Goal: Task Accomplishment & Management: Use online tool/utility

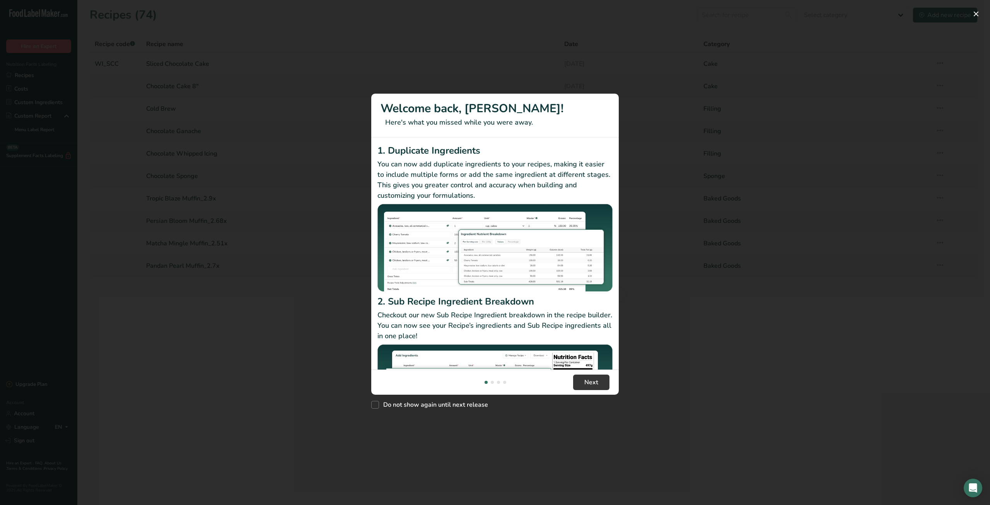
click at [779, 419] on div "New Features" at bounding box center [495, 252] width 990 height 505
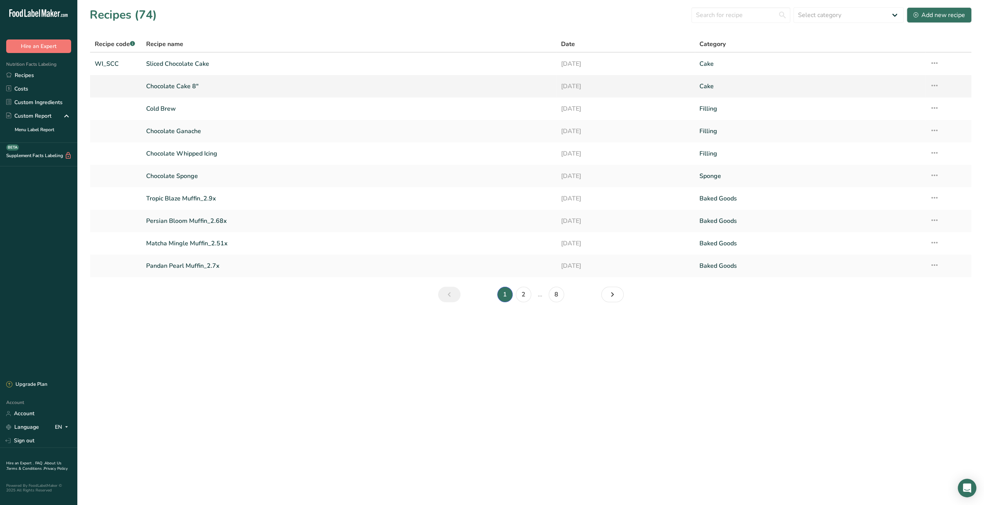
click at [177, 88] on link "Chocolate Cake 8"" at bounding box center [349, 86] width 406 height 16
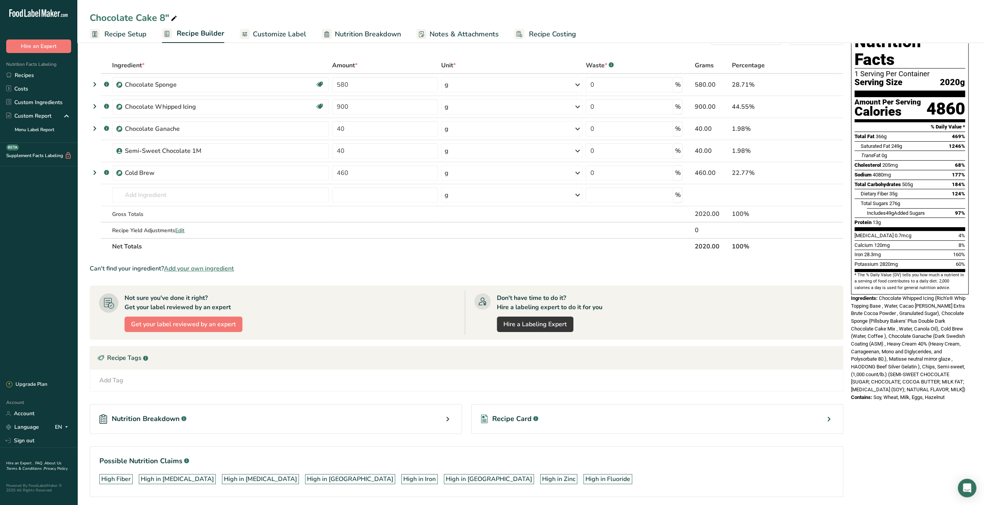
scroll to position [39, 0]
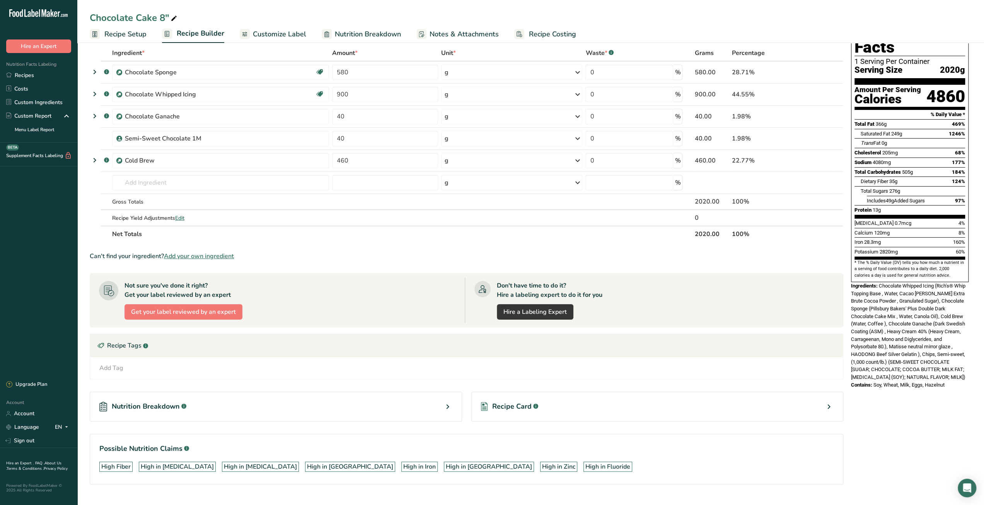
click at [525, 405] on span "Recipe Card" at bounding box center [511, 406] width 39 height 10
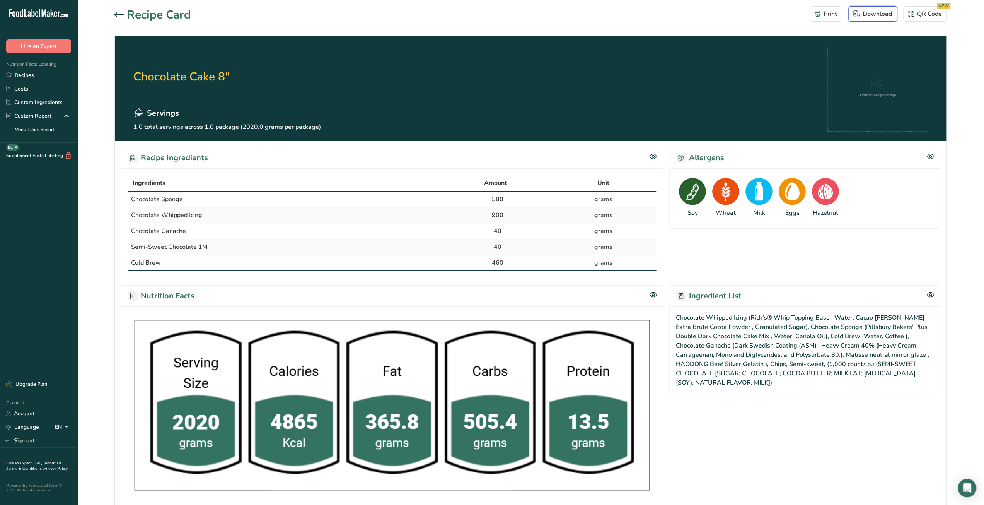
click at [861, 11] on div "Download" at bounding box center [873, 13] width 39 height 9
click at [53, 74] on link "Recipes" at bounding box center [38, 75] width 77 height 14
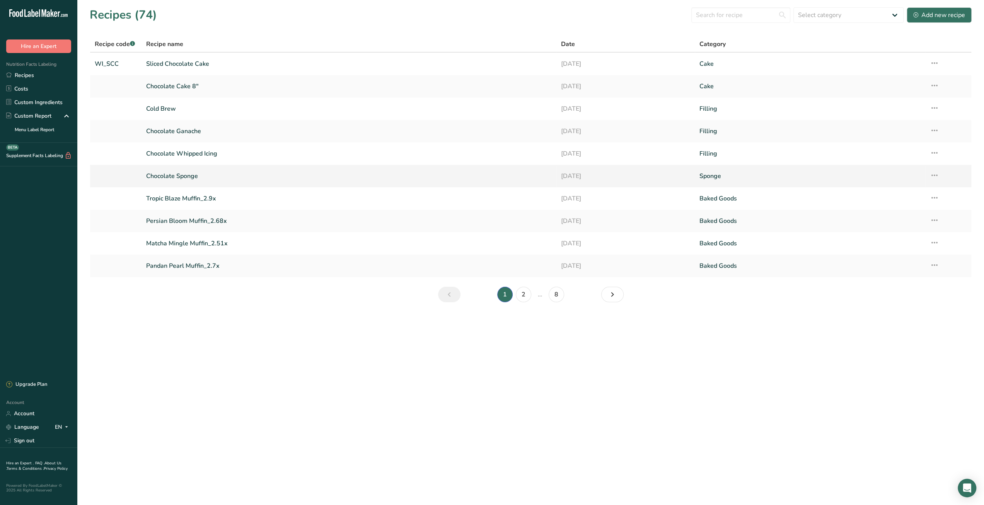
click at [936, 175] on icon at bounding box center [934, 175] width 9 height 14
click at [885, 232] on span "Duplicate Recipe" at bounding box center [871, 230] width 42 height 9
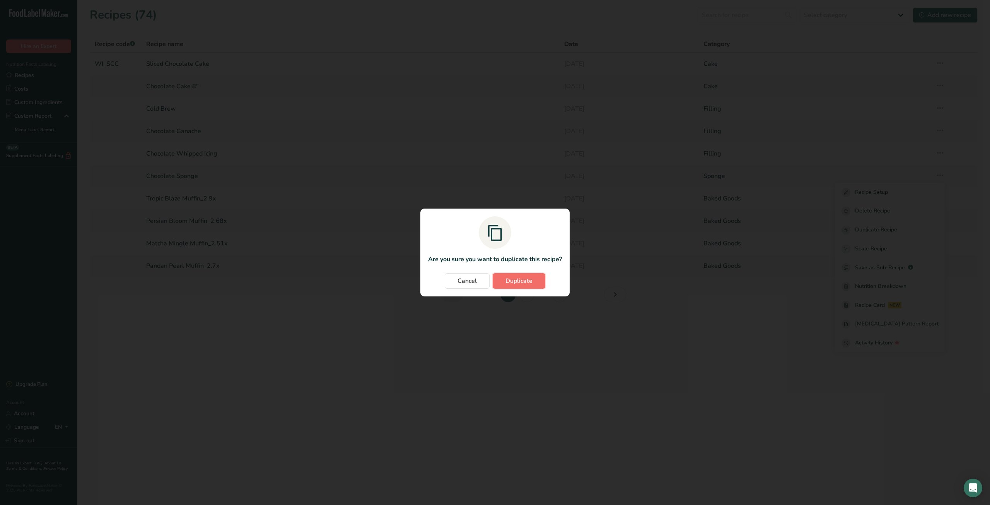
click at [520, 280] on span "Duplicate" at bounding box center [519, 280] width 27 height 9
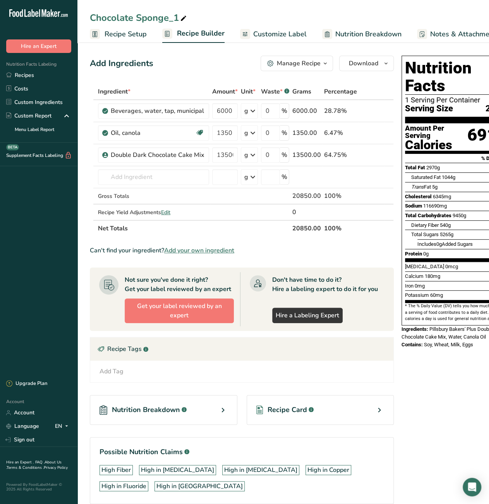
click at [183, 22] on icon at bounding box center [183, 18] width 7 height 11
type input "Tres Leches Sponge"
click at [375, 111] on icon at bounding box center [377, 111] width 5 height 8
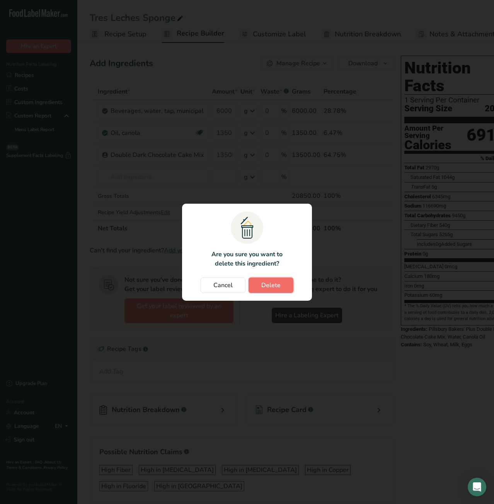
click at [282, 293] on button "Delete" at bounding box center [271, 285] width 45 height 15
type input "1350"
type input "13500"
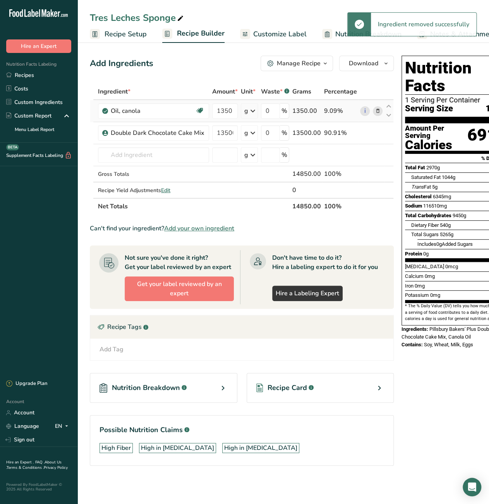
click at [375, 113] on icon at bounding box center [377, 111] width 5 height 8
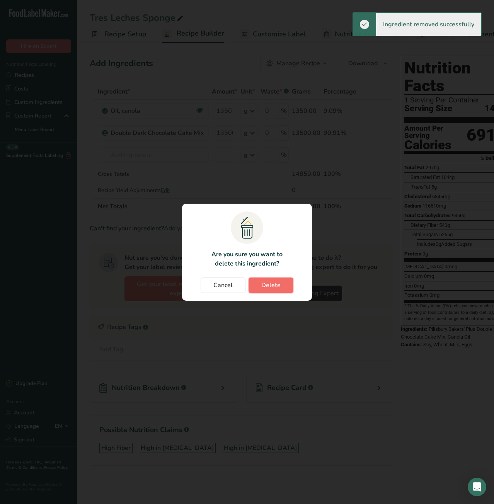
click at [279, 285] on span "Delete" at bounding box center [270, 285] width 19 height 9
type input "13500"
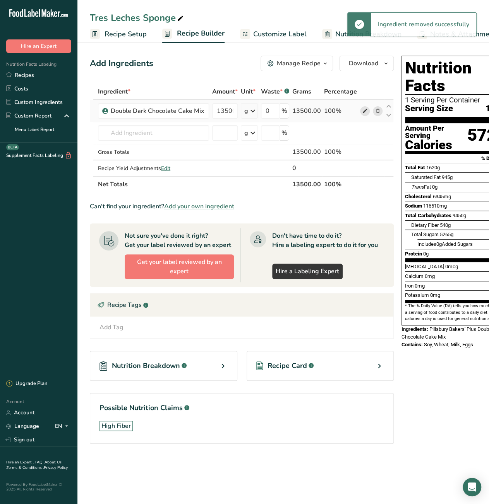
click at [360, 112] on span at bounding box center [364, 110] width 9 height 9
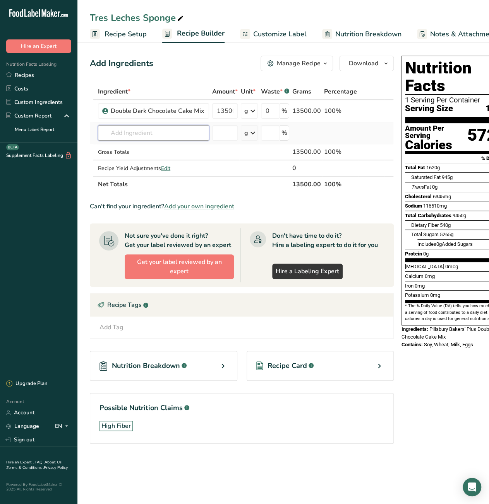
click at [161, 135] on input "text" at bounding box center [153, 132] width 111 height 15
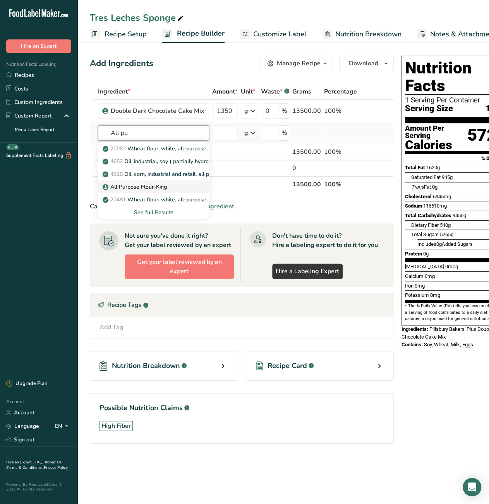
type input "All pu"
click at [150, 186] on p "All Purpose Flour-King" at bounding box center [135, 187] width 63 height 8
type input "All Purpose Flour-King"
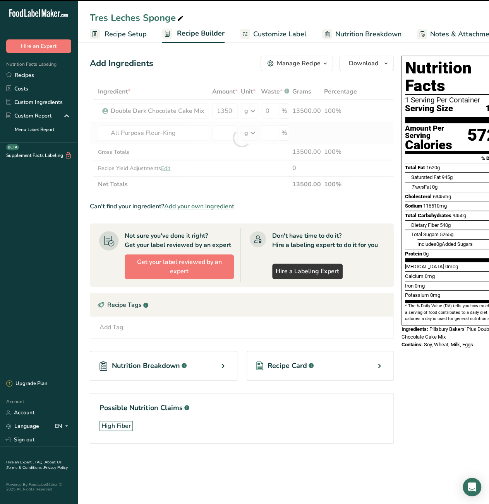
type input "0"
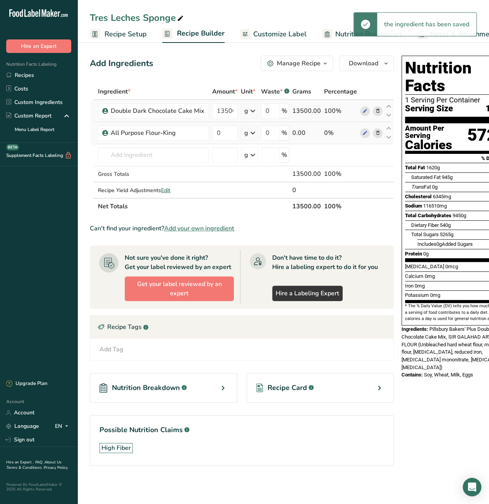
click at [376, 113] on icon at bounding box center [377, 111] width 5 height 8
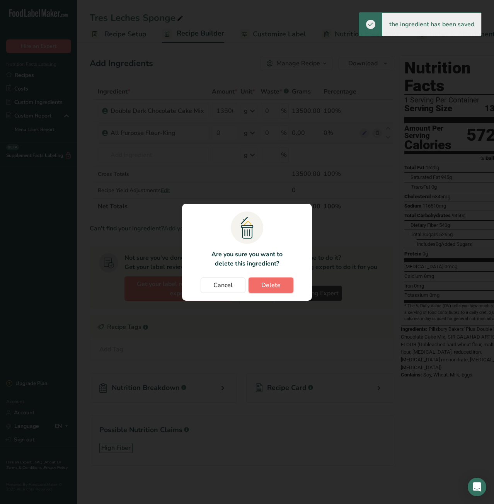
click at [272, 286] on span "Delete" at bounding box center [270, 285] width 19 height 9
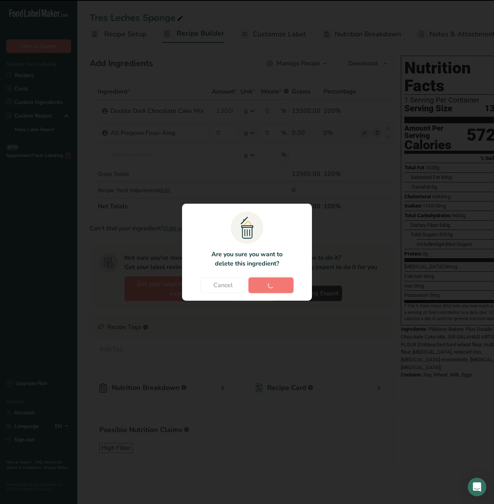
type input "0"
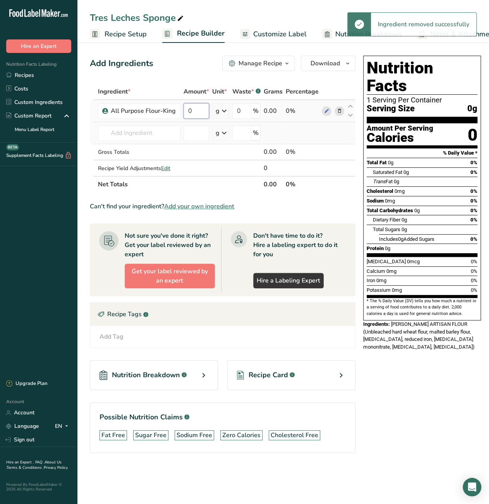
drag, startPoint x: 188, startPoint y: 106, endPoint x: 192, endPoint y: 107, distance: 4.5
click at [192, 107] on input "0" at bounding box center [196, 110] width 26 height 15
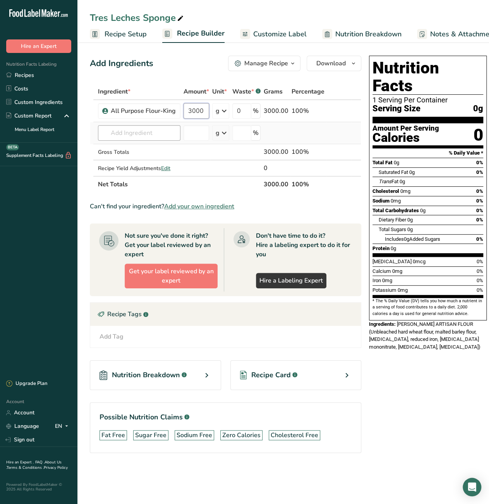
type input "3000"
click at [158, 133] on div "Ingredient * Amount * Unit * Waste * .a-a{fill:#347362;}.b-a{fill:#fff;} Grams …" at bounding box center [225, 138] width 271 height 109
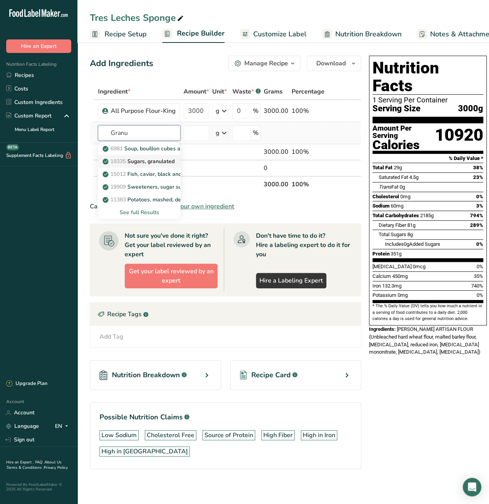
type input "Granu"
click at [134, 159] on p "19335 [GEOGRAPHIC_DATA], granulated" at bounding box center [139, 161] width 70 height 8
type input "Sugars, granulated"
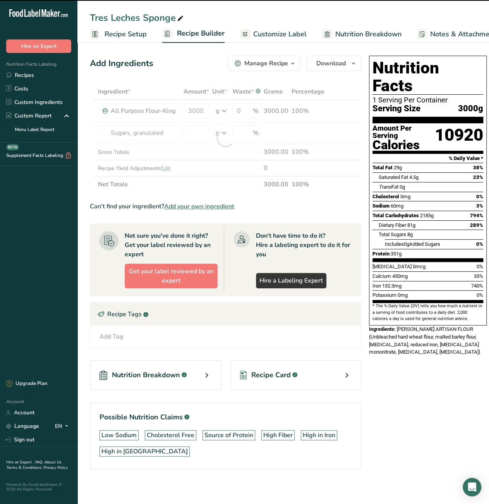
type input "0"
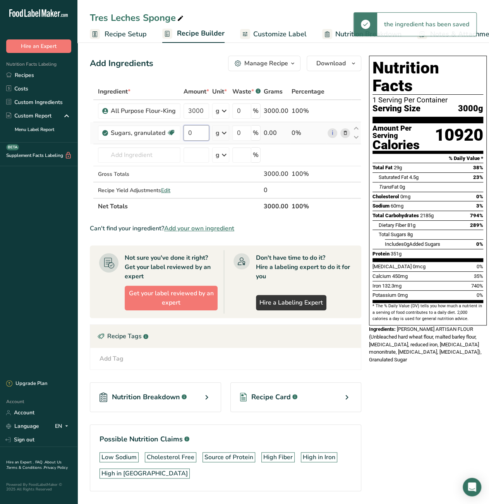
drag, startPoint x: 197, startPoint y: 134, endPoint x: 187, endPoint y: 134, distance: 9.7
click at [187, 134] on input "0" at bounding box center [196, 132] width 26 height 15
type input "3000"
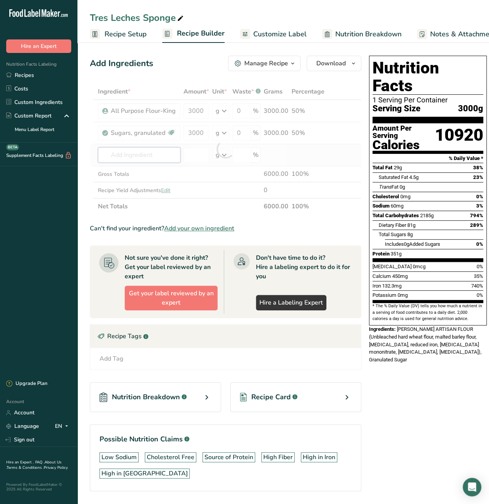
click at [152, 157] on div "Ingredient * Amount * Unit * Waste * .a-a{fill:#347362;}.b-a{fill:#fff;} Grams …" at bounding box center [225, 149] width 271 height 131
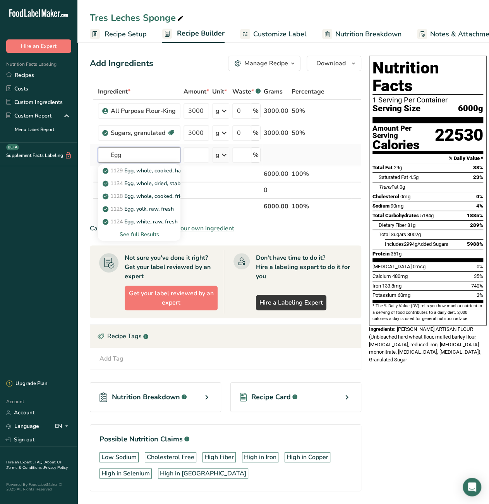
type input "Egg"
click at [145, 232] on div "See full Results" at bounding box center [139, 235] width 70 height 8
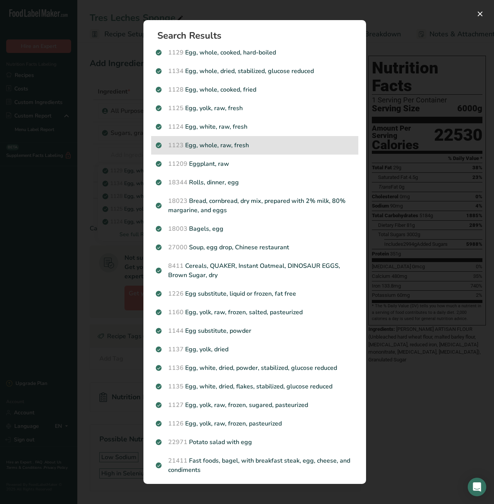
click at [239, 146] on p "1123 Egg, whole, raw, fresh" at bounding box center [255, 145] width 198 height 9
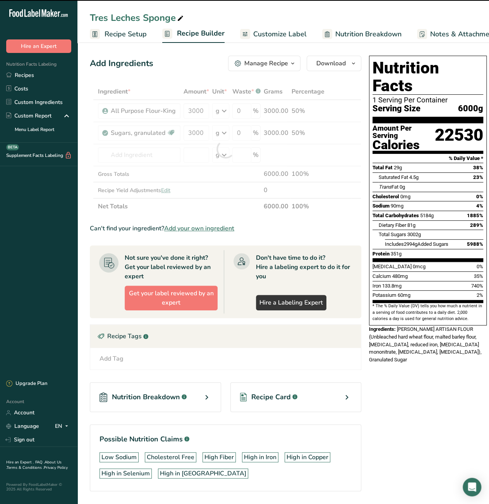
type input "0"
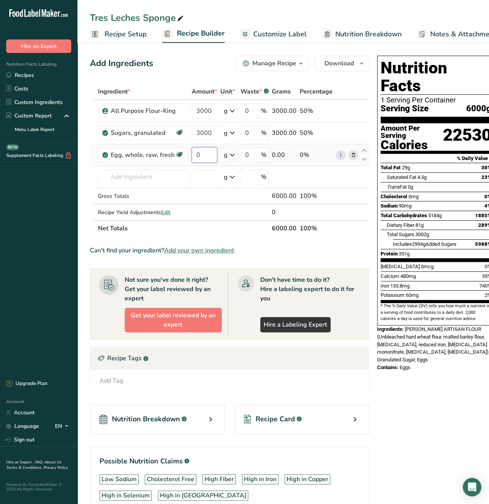
drag, startPoint x: 192, startPoint y: 157, endPoint x: 198, endPoint y: 158, distance: 6.2
click at [198, 158] on input "0" at bounding box center [204, 154] width 26 height 15
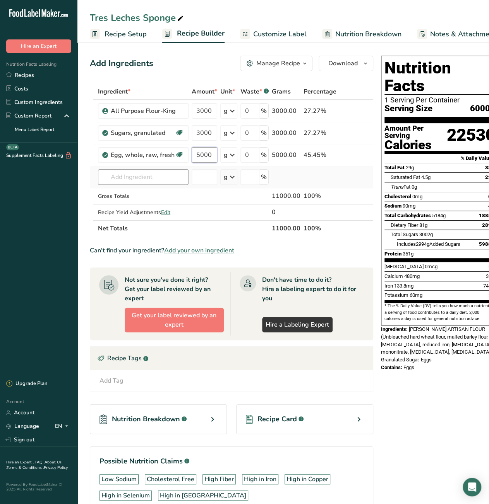
type input "5000"
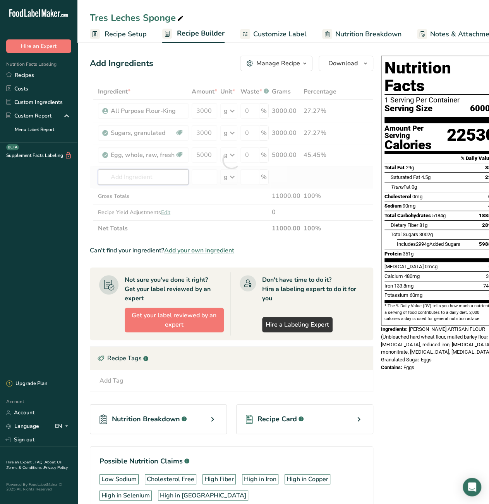
click at [173, 180] on div "Ingredient * Amount * Unit * Waste * .a-a{fill:#347362;}.b-a{fill:#fff;} Grams …" at bounding box center [231, 160] width 283 height 153
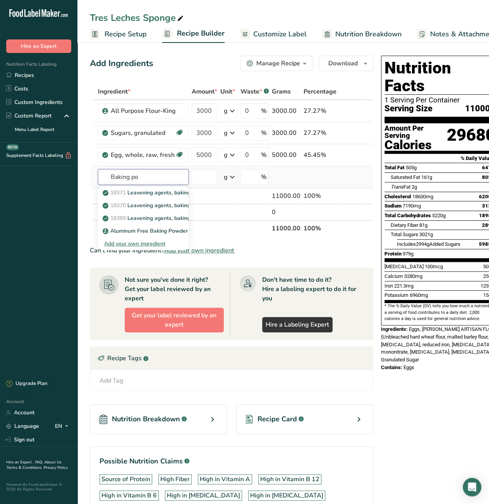
type input "Baking po"
click at [161, 242] on div "Add your own ingredient" at bounding box center [143, 244] width 78 height 8
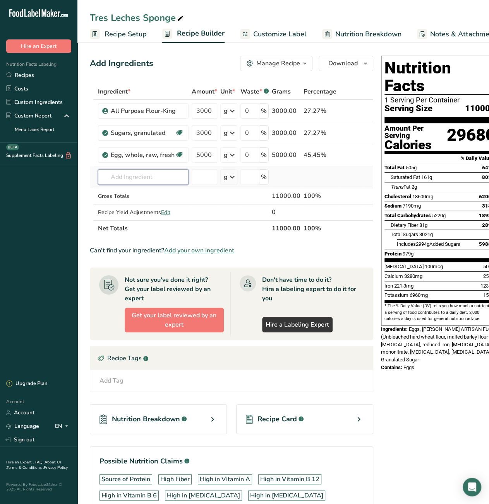
click at [129, 178] on input "text" at bounding box center [143, 176] width 91 height 15
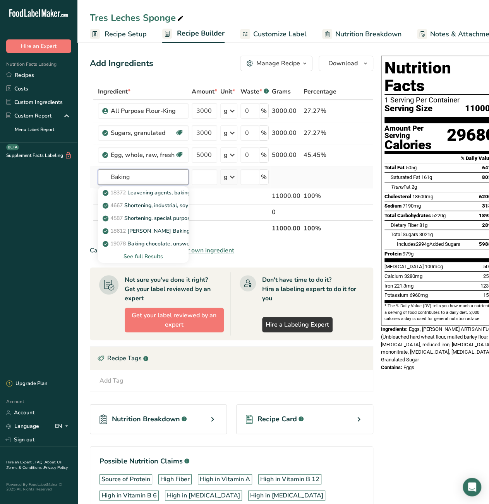
type input "Baking"
click at [137, 254] on div "See full Results" at bounding box center [143, 257] width 78 height 8
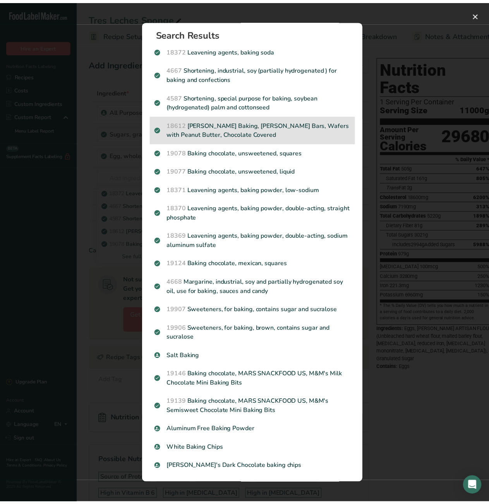
scroll to position [3, 0]
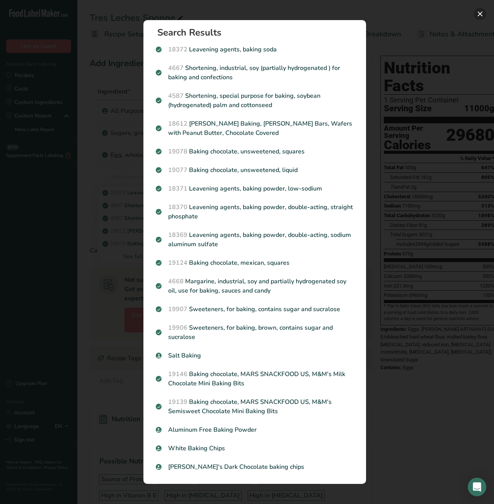
click at [480, 17] on button "Search results modal" at bounding box center [480, 14] width 12 height 12
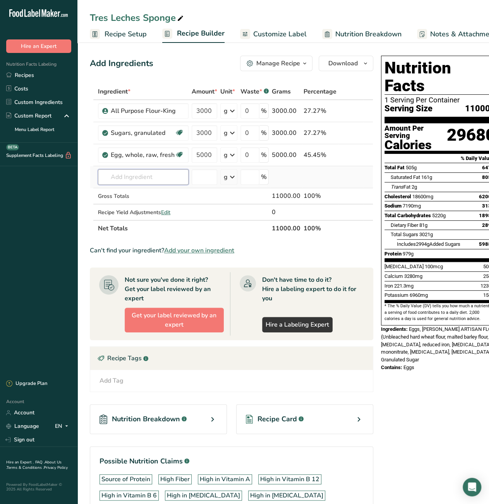
click at [169, 179] on input "text" at bounding box center [143, 176] width 91 height 15
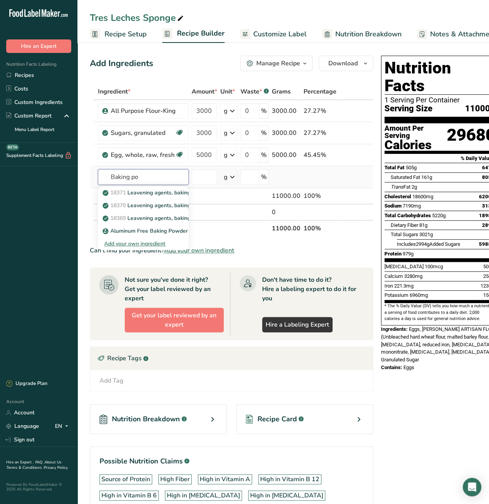
type input "Baking po"
click at [141, 242] on div "Add your own ingredient" at bounding box center [143, 244] width 78 height 8
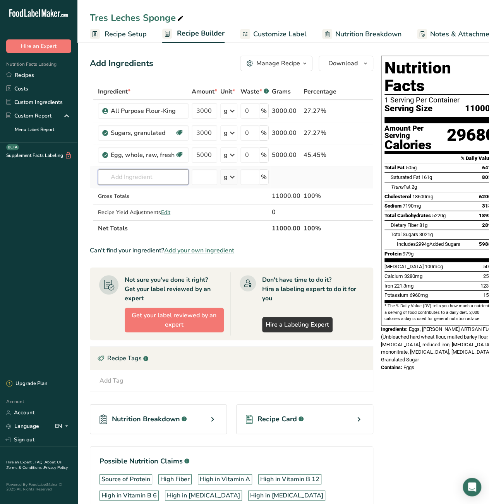
click at [150, 179] on input "text" at bounding box center [143, 176] width 91 height 15
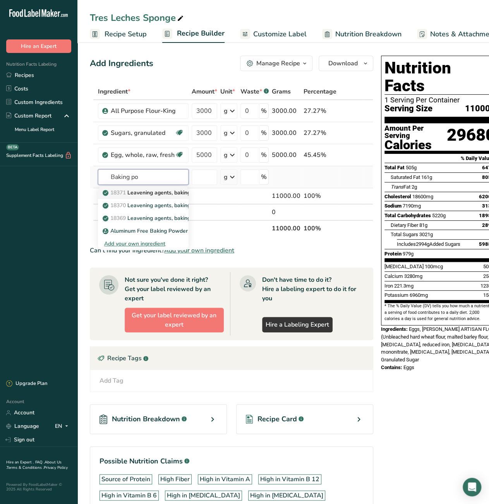
type input "Baking po"
click at [145, 195] on p "18371 Leavening agents, baking powder, low-sodium" at bounding box center [173, 193] width 139 height 8
type input "Leavening agents, baking powder, low-sodium"
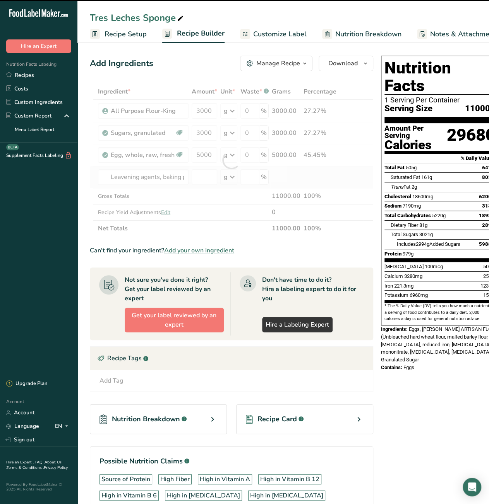
type input "0"
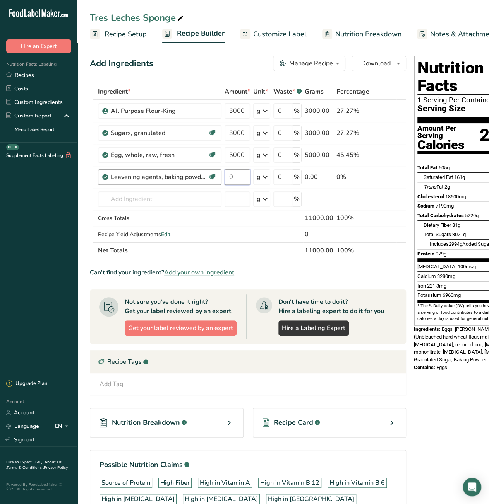
drag, startPoint x: 245, startPoint y: 178, endPoint x: 215, endPoint y: 176, distance: 29.8
click at [215, 176] on tr "Leavening agents, baking powder, low-sodium Dairy free Gluten free Vegan Vegeta…" at bounding box center [247, 177] width 315 height 22
type input "100"
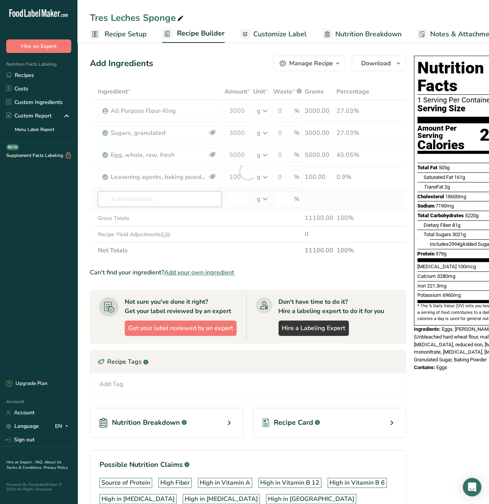
click at [138, 200] on div "Ingredient * Amount * Unit * Waste * .a-a{fill:#347362;}.b-a{fill:#fff;} Grams …" at bounding box center [248, 171] width 316 height 175
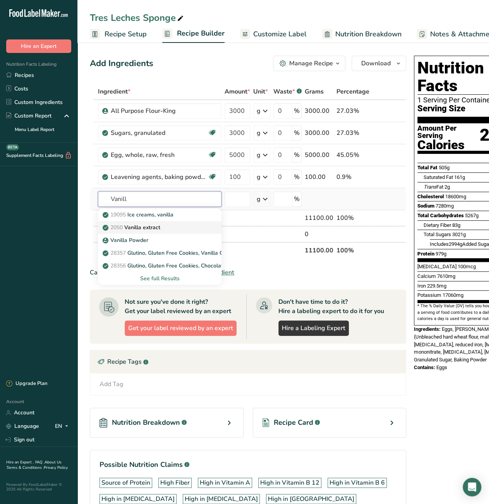
type input "Vanill"
click at [142, 224] on p "2050 Vanilla extract" at bounding box center [132, 228] width 56 height 8
type input "Vanilla extract"
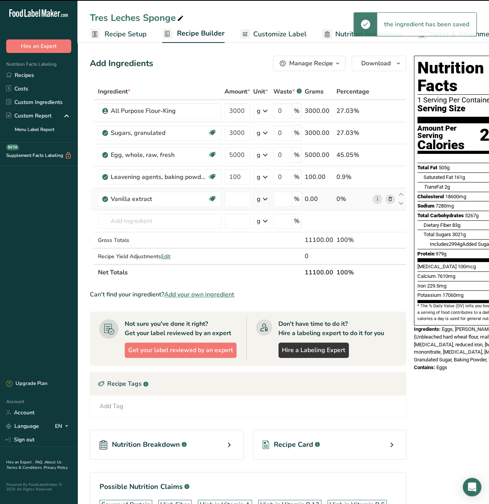
type input "0"
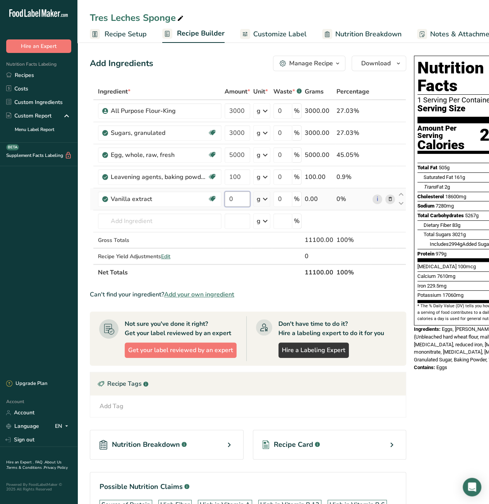
drag, startPoint x: 232, startPoint y: 198, endPoint x: 226, endPoint y: 199, distance: 6.6
click at [226, 199] on input "0" at bounding box center [237, 198] width 26 height 15
type input "200"
click at [478, 394] on div "Nutrition Facts 1 Serving Per Container Serving Size 11100g Amount Per Serving …" at bounding box center [472, 325] width 124 height 544
click at [120, 40] on link "Recipe Setup" at bounding box center [118, 34] width 57 height 17
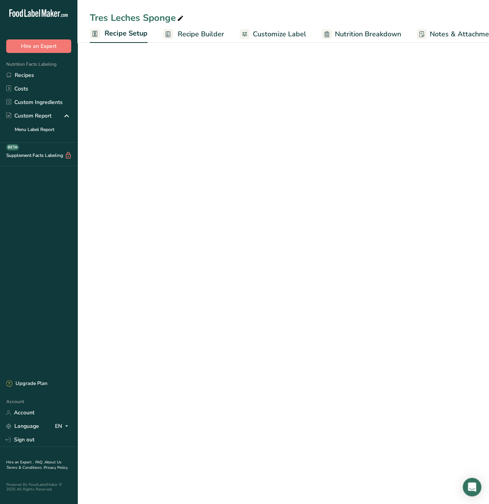
scroll to position [0, 3]
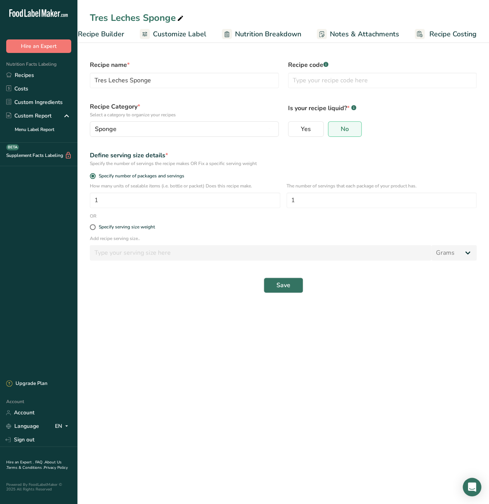
click at [453, 37] on span "Recipe Costing" at bounding box center [452, 34] width 47 height 10
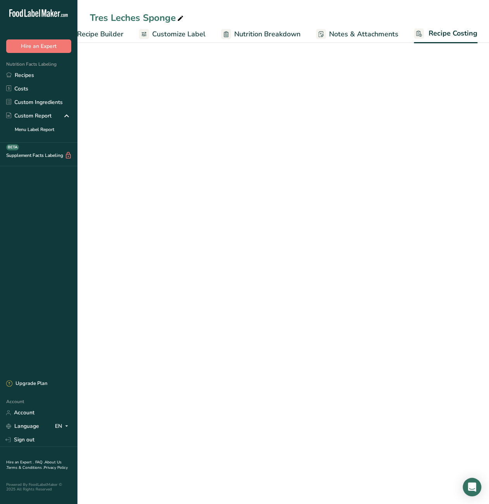
scroll to position [0, 100]
select select "12"
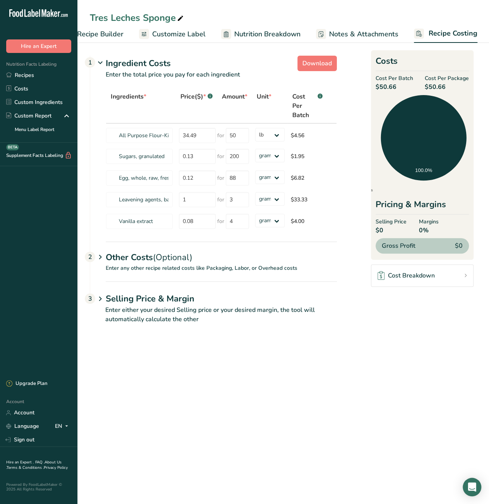
scroll to position [0, 0]
click at [276, 200] on select "grams kg mg mcg lb oz" at bounding box center [269, 199] width 29 height 14
click at [197, 204] on input "1" at bounding box center [197, 199] width 37 height 15
drag, startPoint x: 190, startPoint y: 205, endPoint x: 181, endPoint y: 203, distance: 9.1
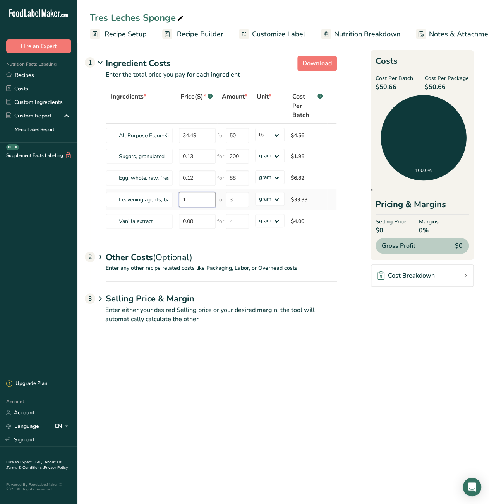
click at [181, 203] on input "1" at bounding box center [197, 199] width 37 height 15
type input "27.49"
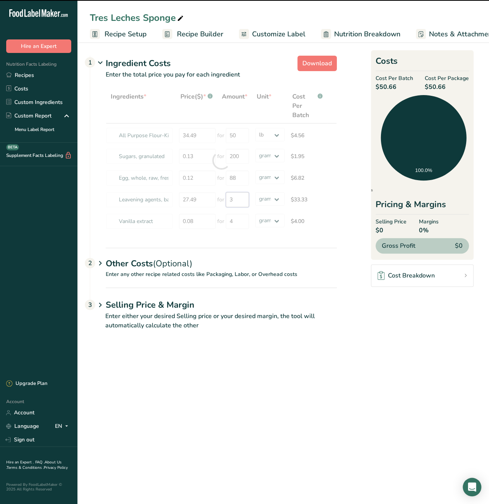
drag, startPoint x: 228, startPoint y: 203, endPoint x: 232, endPoint y: 202, distance: 3.9
click at [232, 202] on input "3" at bounding box center [237, 199] width 23 height 15
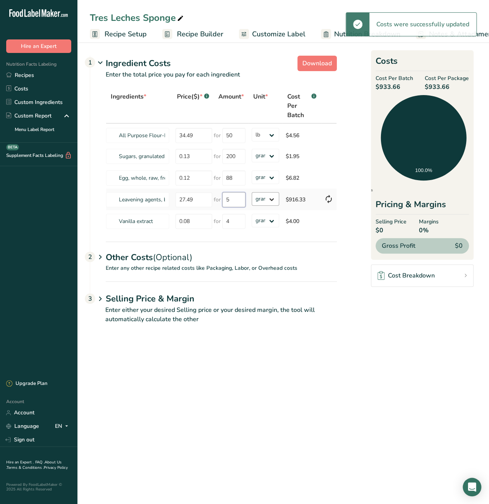
type input "5"
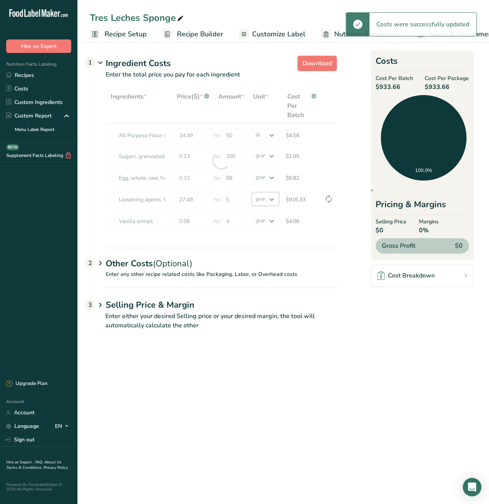
click at [277, 200] on div "Ingredients * Price($) * .a-a{fill:#347362;}.b-a{fill:#fff;} Amount * Unit * Co…" at bounding box center [221, 161] width 231 height 144
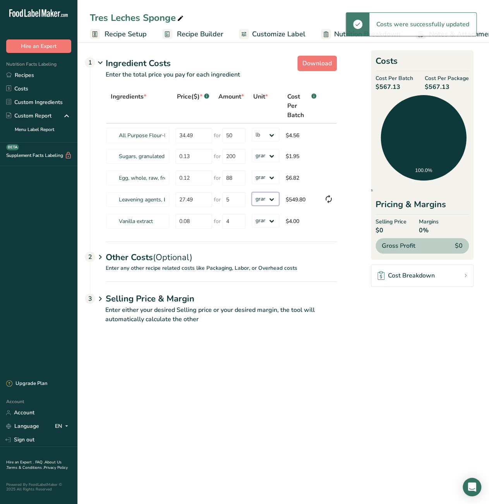
select select "12"
click at [251, 192] on select "grams kg mg mcg lb oz" at bounding box center [265, 199] width 28 height 14
click at [385, 361] on main "Tres Leches Sponge Recipe Setup Recipe Builder Customize Label Nutrition Breakd…" at bounding box center [244, 252] width 489 height 504
click at [189, 34] on span "Recipe Builder" at bounding box center [200, 34] width 46 height 10
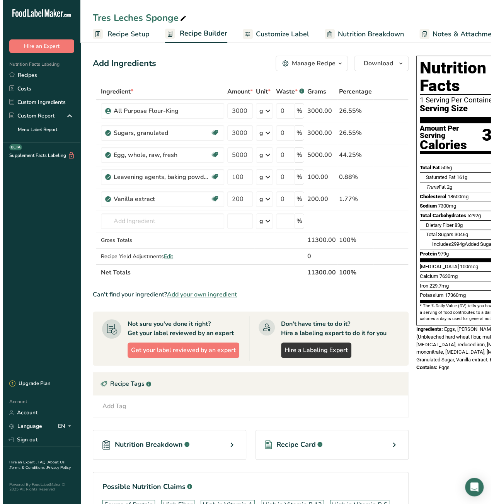
scroll to position [0, 75]
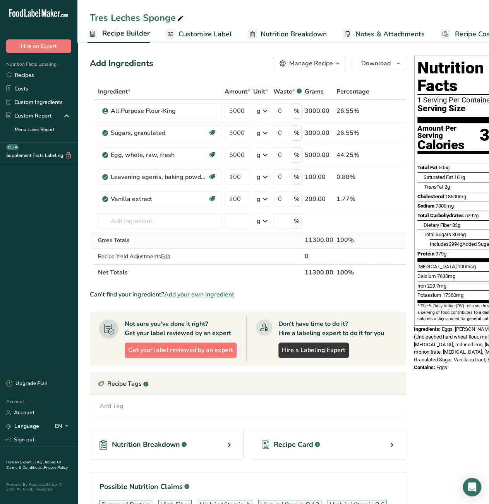
drag, startPoint x: 304, startPoint y: 239, endPoint x: 322, endPoint y: 241, distance: 18.3
click at [322, 241] on div "11300.00" at bounding box center [318, 240] width 29 height 9
copy div "11300"
click at [26, 74] on link "Recipes" at bounding box center [38, 75] width 77 height 14
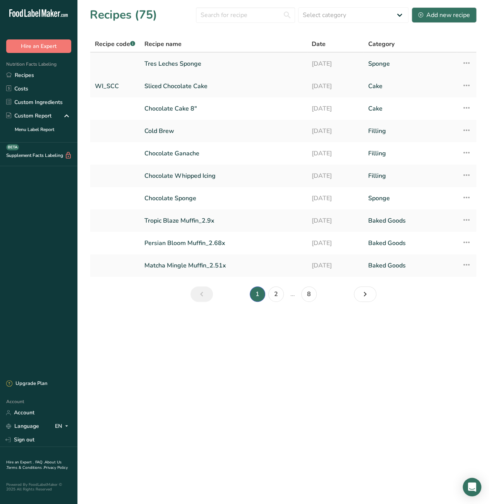
click at [467, 61] on icon at bounding box center [465, 63] width 9 height 14
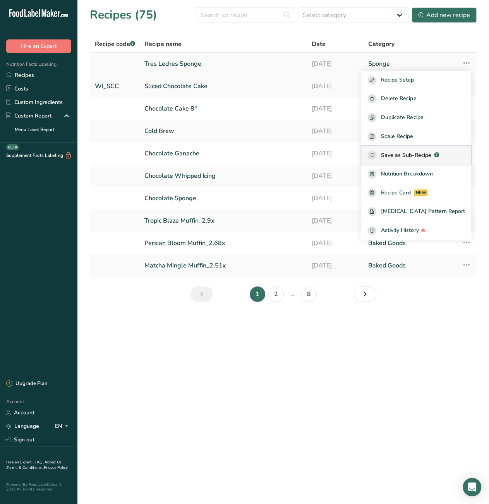
click at [414, 153] on span "Save as Sub-Recipe" at bounding box center [406, 155] width 50 height 8
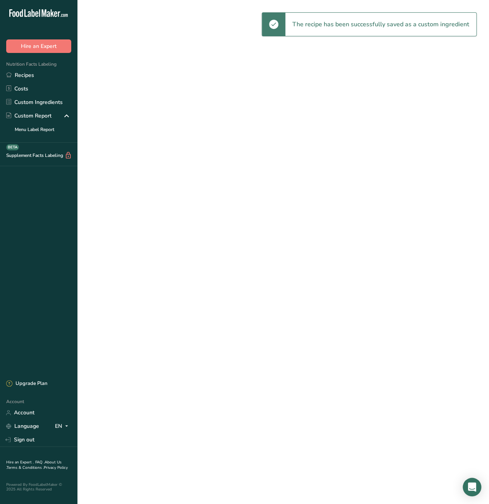
select select "30"
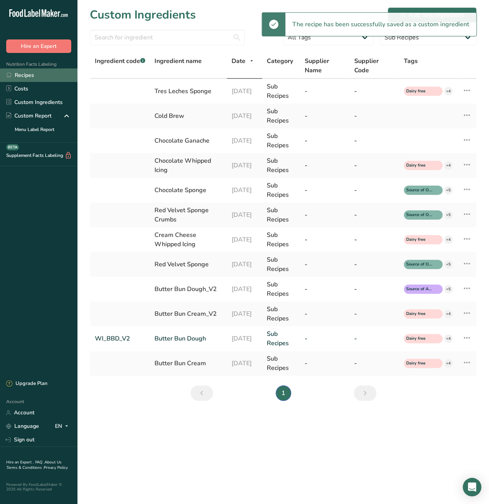
click at [25, 74] on link "Recipes" at bounding box center [38, 75] width 77 height 14
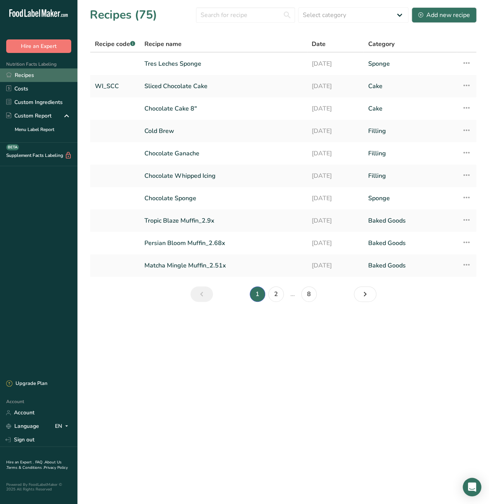
click at [46, 77] on link "Recipes" at bounding box center [38, 75] width 77 height 14
click at [440, 18] on div "Add new recipe" at bounding box center [444, 14] width 52 height 9
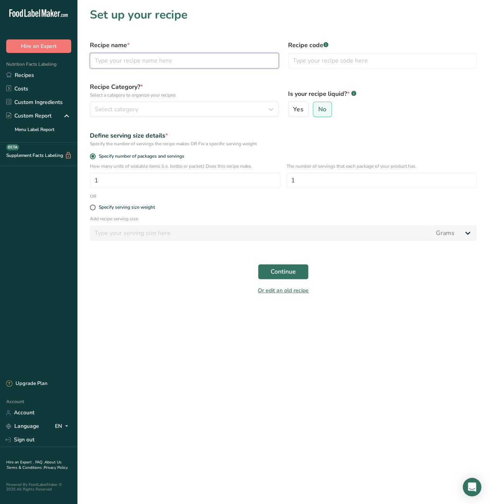
click at [144, 59] on input "text" at bounding box center [184, 60] width 189 height 15
paste input "tres leches cake liquid"
drag, startPoint x: 96, startPoint y: 61, endPoint x: 91, endPoint y: 62, distance: 4.7
click at [91, 62] on input "tres leches cake liquid" at bounding box center [184, 60] width 189 height 15
type input "Tres leches cake liquid"
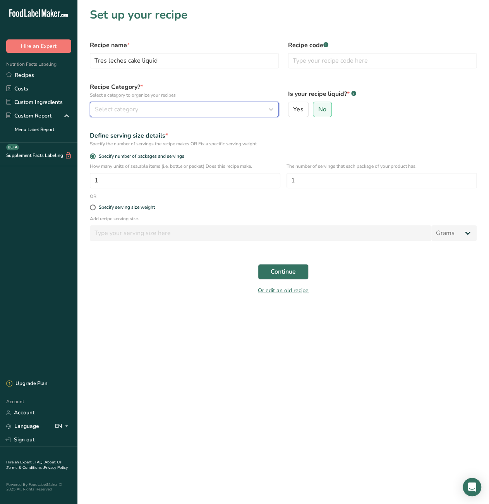
click at [155, 110] on div "Select category" at bounding box center [182, 109] width 174 height 9
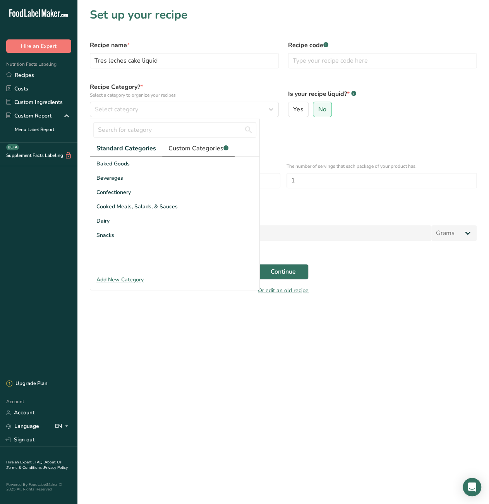
click at [185, 149] on span "Custom Categories .a-a{fill:#347362;}.b-a{fill:#fff;}" at bounding box center [198, 148] width 60 height 9
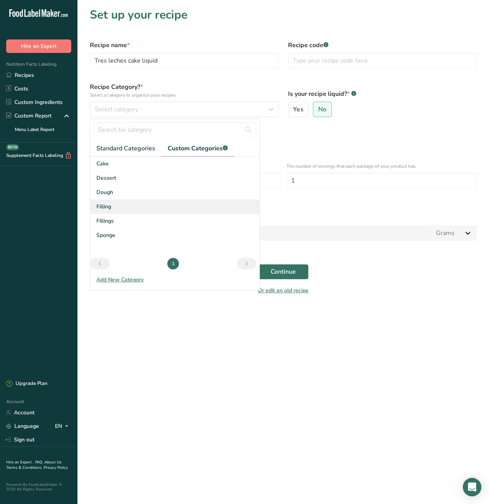
click at [120, 208] on div "Filling" at bounding box center [174, 207] width 169 height 14
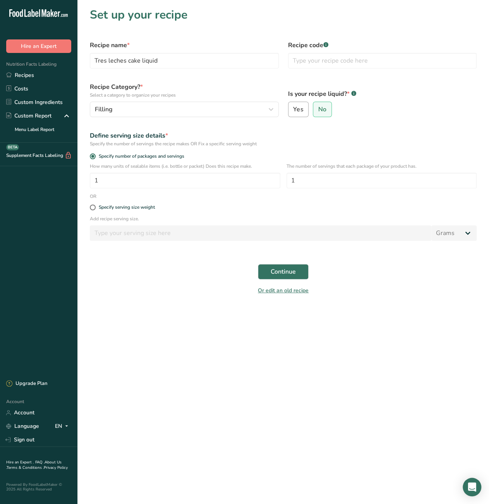
click at [300, 109] on span "Yes" at bounding box center [298, 110] width 10 height 8
click at [293, 109] on input "Yes" at bounding box center [290, 109] width 5 height 5
radio input "true"
radio input "false"
select select "22"
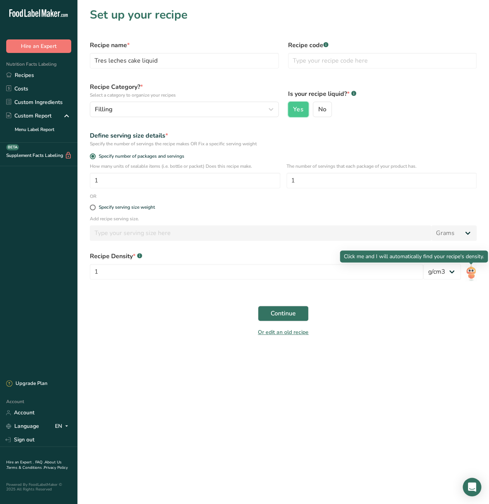
click at [472, 276] on img at bounding box center [470, 272] width 11 height 17
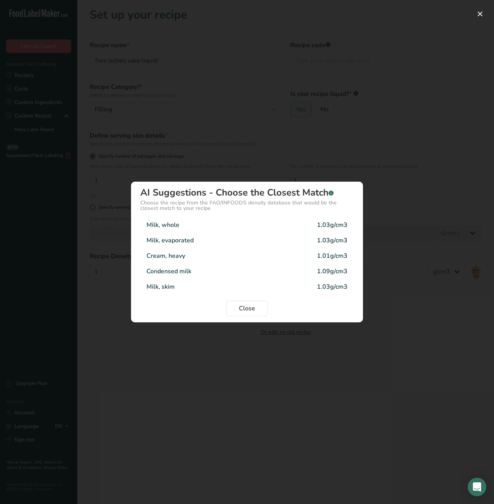
click at [201, 243] on div "Milk, evaporated 1.03g/cm3" at bounding box center [247, 240] width 214 height 15
type input "1.03"
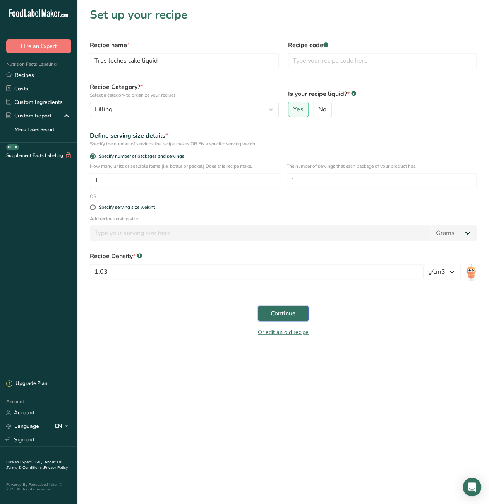
click at [292, 314] on span "Continue" at bounding box center [282, 313] width 25 height 9
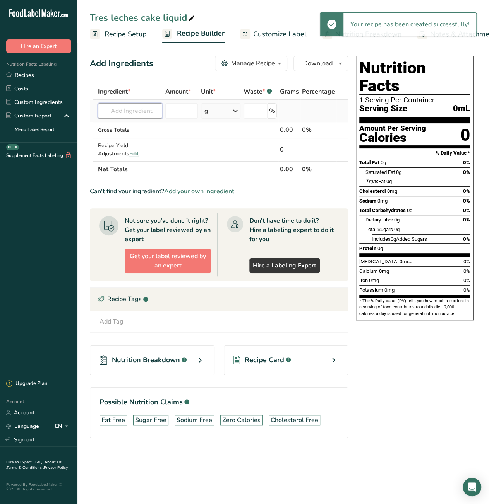
click at [137, 109] on input "text" at bounding box center [130, 110] width 64 height 15
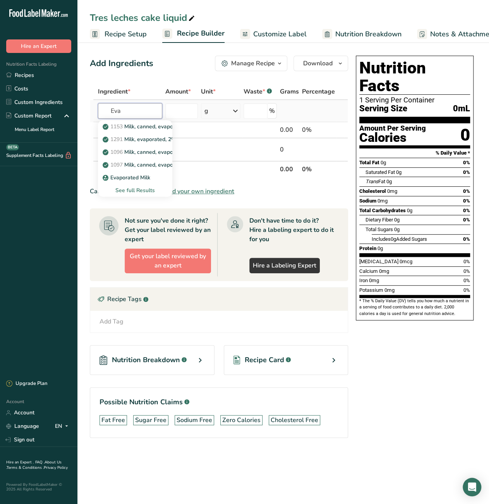
type input "Eva"
click at [129, 189] on div "See full Results" at bounding box center [135, 190] width 62 height 8
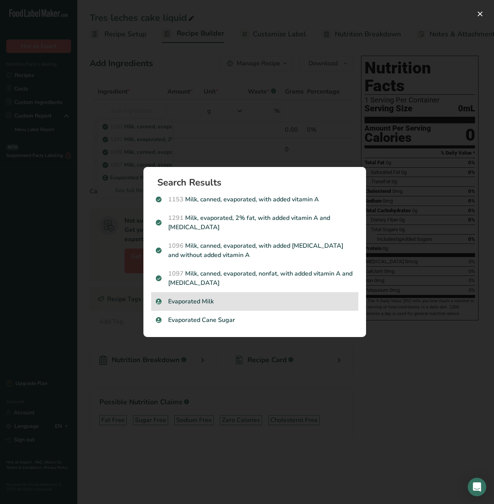
click at [194, 297] on p "Evaporated Milk" at bounding box center [255, 301] width 198 height 9
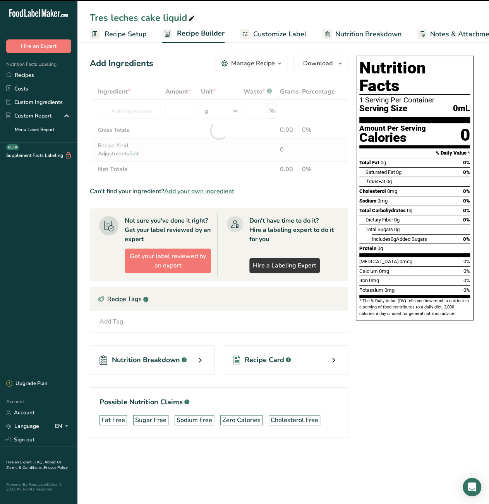
type input "0"
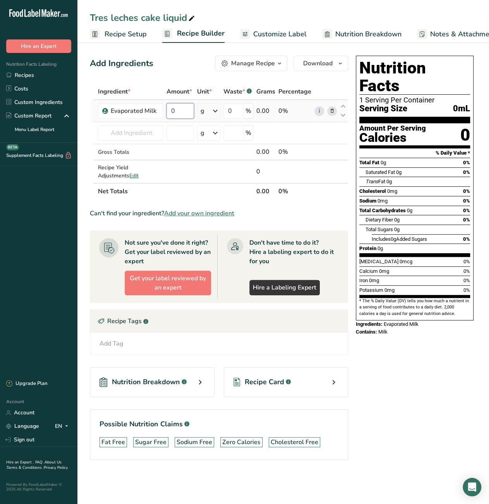
drag, startPoint x: 178, startPoint y: 111, endPoint x: 169, endPoint y: 111, distance: 8.1
click at [169, 111] on input "0" at bounding box center [179, 110] width 27 height 15
type input "3000"
click at [134, 133] on div "Ingredient * Amount * Unit * Waste * .a-a{fill:#347362;}.b-a{fill:#fff;} Grams …" at bounding box center [219, 142] width 258 height 116
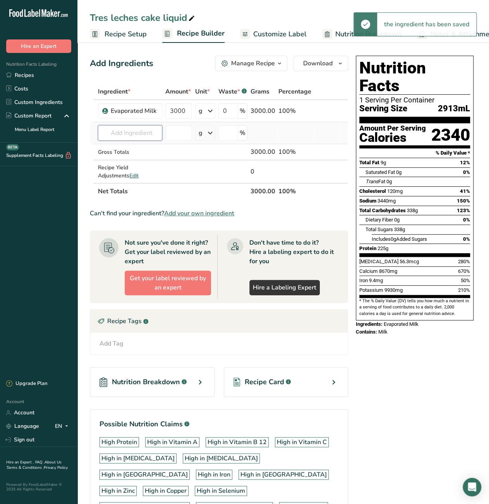
click at [134, 133] on input "text" at bounding box center [130, 132] width 64 height 15
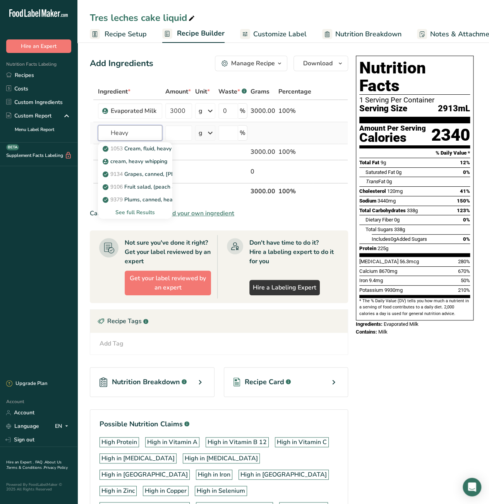
type input "Heavy"
click at [128, 212] on div "See full Results" at bounding box center [135, 212] width 62 height 8
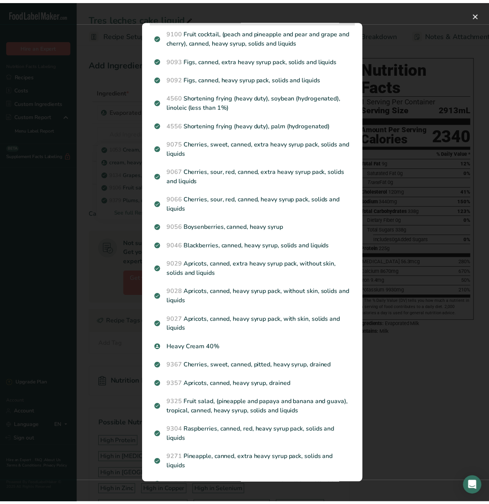
scroll to position [348, 0]
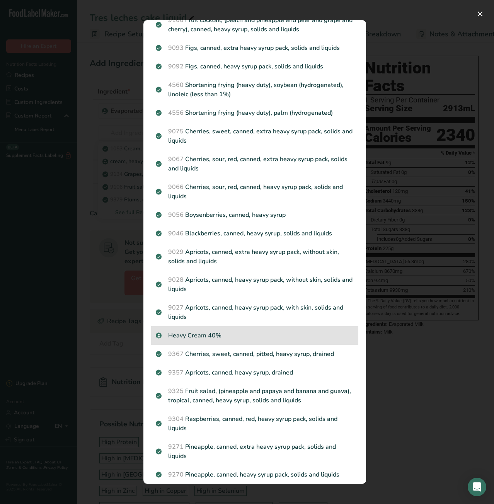
click at [252, 340] on p "Heavy Cream 40%" at bounding box center [255, 335] width 198 height 9
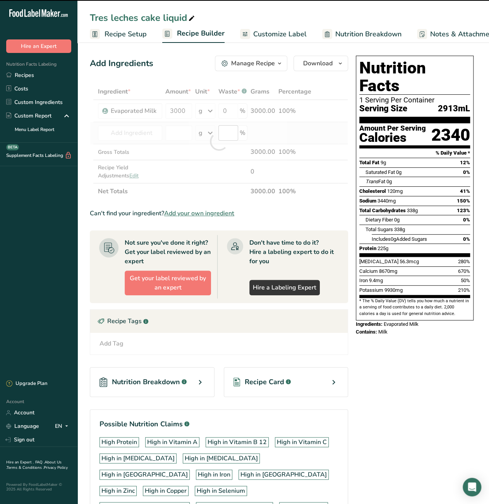
type input "0"
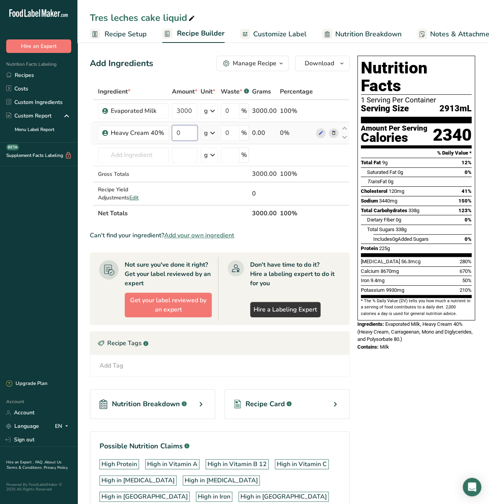
drag, startPoint x: 185, startPoint y: 131, endPoint x: 177, endPoint y: 132, distance: 7.4
click at [177, 132] on input "0" at bounding box center [185, 132] width 26 height 15
drag, startPoint x: 181, startPoint y: 133, endPoint x: 176, endPoint y: 134, distance: 5.2
click at [176, 134] on input "0" at bounding box center [185, 132] width 26 height 15
type input "2838"
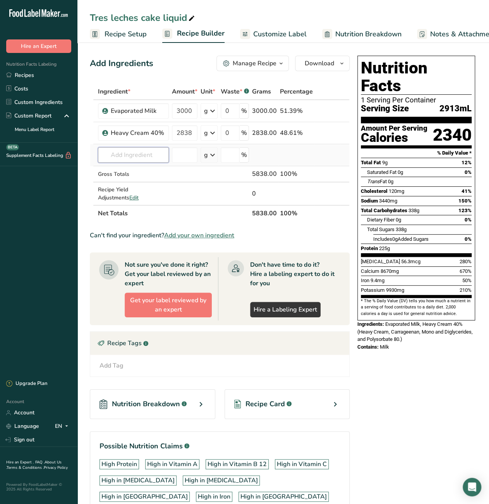
click at [123, 155] on div "Ingredient * Amount * Unit * Waste * .a-a{fill:#347362;}.b-a{fill:#fff;} Grams …" at bounding box center [220, 153] width 260 height 138
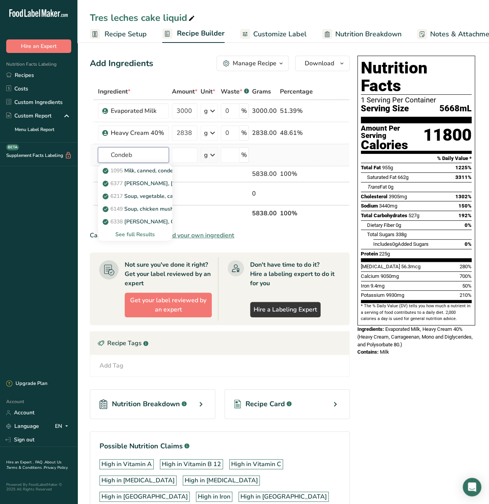
type input "Condeb"
click at [137, 236] on div "See full Results" at bounding box center [135, 235] width 62 height 8
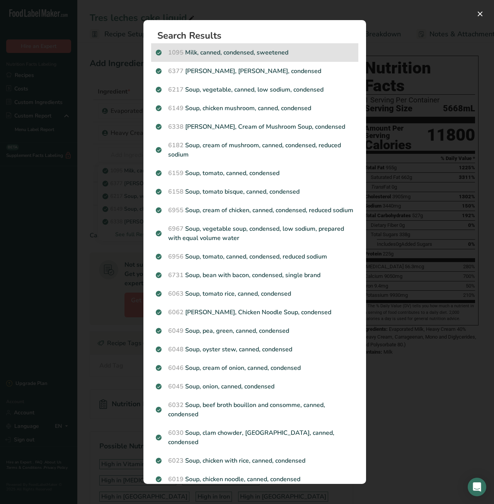
click at [249, 54] on p "1095 Milk, canned, condensed, sweetened" at bounding box center [255, 52] width 198 height 9
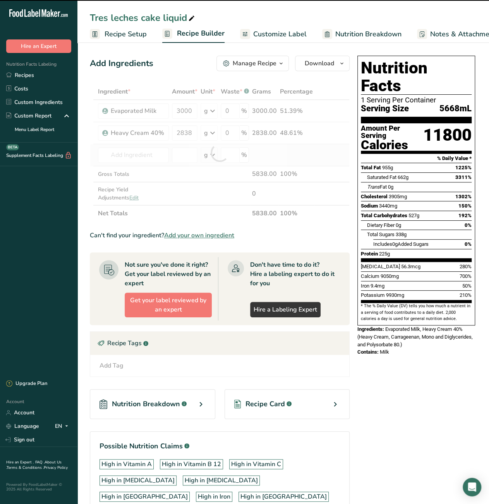
type input "0"
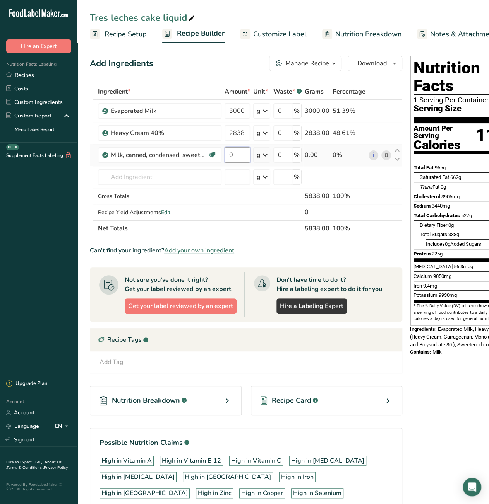
drag, startPoint x: 229, startPoint y: 154, endPoint x: 234, endPoint y: 154, distance: 4.6
click at [234, 154] on input "0" at bounding box center [237, 154] width 26 height 15
type input "3000"
click at [445, 405] on div "Nutrition Facts 1 Serving Per Container Serving Size 5668mL Amount Per Serving …" at bounding box center [469, 303] width 124 height 500
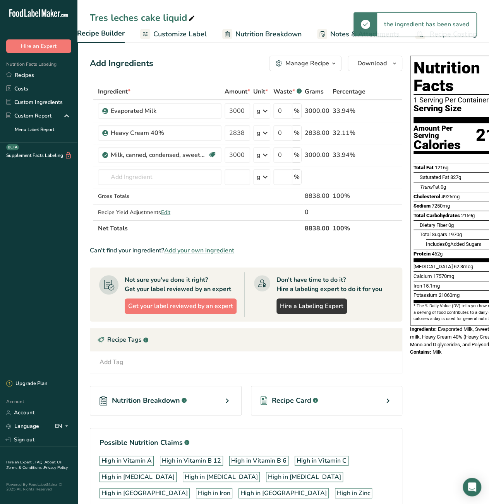
scroll to position [0, 100]
click at [436, 38] on span "Recipe Costing" at bounding box center [452, 34] width 47 height 10
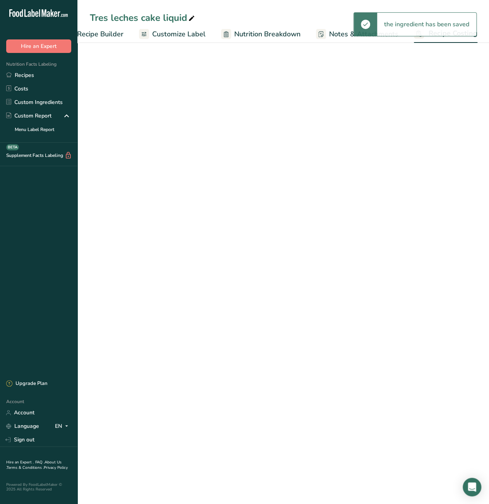
select select "3"
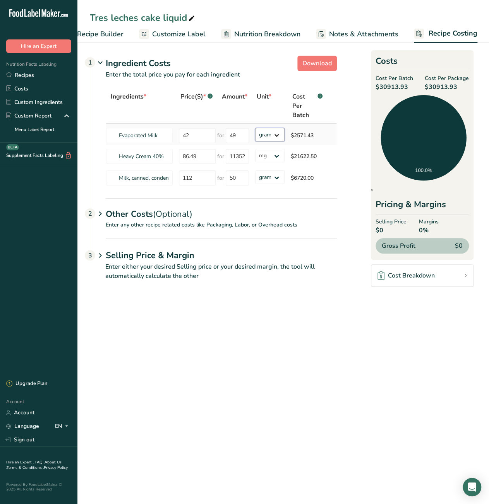
click at [279, 134] on select "grams kg mg mcg lb oz" at bounding box center [269, 135] width 29 height 14
drag, startPoint x: 351, startPoint y: 144, endPoint x: 232, endPoint y: 9, distance: 180.3
click at [351, 144] on section "Download Ingredient Costs 1 Enter the total price you pay for each ingredient I…" at bounding box center [283, 172] width 386 height 238
click at [239, 136] on input "49" at bounding box center [237, 135] width 23 height 15
drag, startPoint x: 192, startPoint y: 134, endPoint x: 173, endPoint y: 135, distance: 19.0
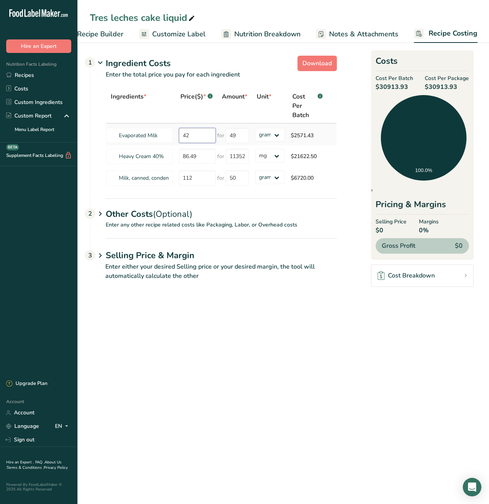
click at [173, 135] on tr "Evaporated Milk 42 for 49 grams kg mg mcg lb oz $2571.43" at bounding box center [221, 135] width 230 height 22
type input "21"
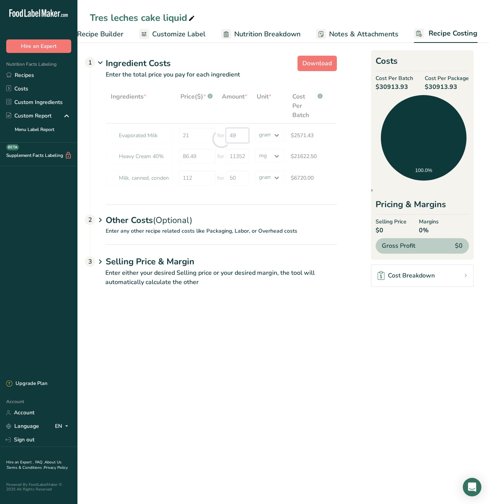
drag, startPoint x: 236, startPoint y: 139, endPoint x: 219, endPoint y: 139, distance: 17.0
click at [219, 139] on div "Ingredients * Price($) * .a-a{fill:#347362;}.b-a{fill:#fff;} Amount * Unit * Co…" at bounding box center [221, 139] width 231 height 101
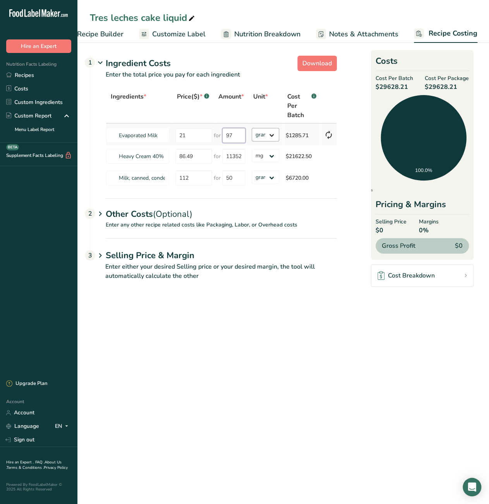
type input "97"
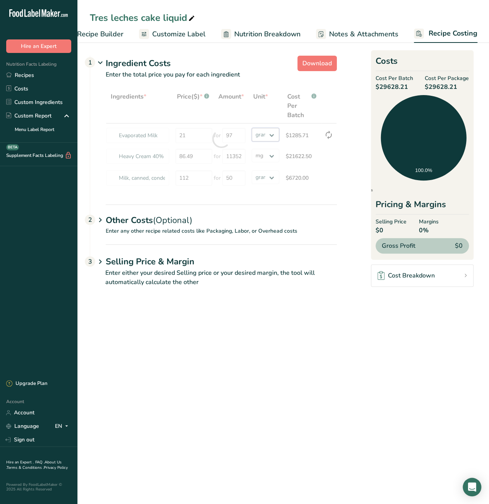
click at [265, 136] on div "Ingredients * Price($) * .a-a{fill:#347362;}.b-a{fill:#fff;} Amount * Unit * Co…" at bounding box center [221, 139] width 231 height 101
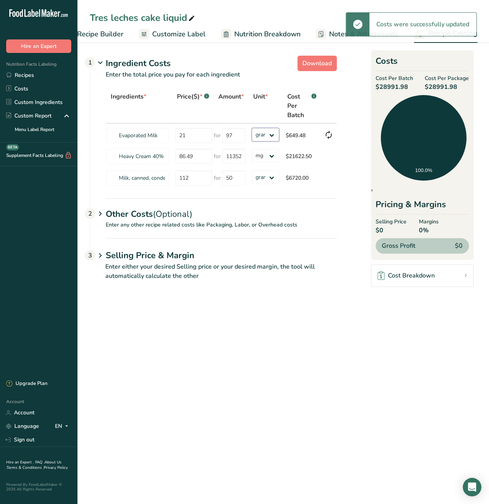
select select "5"
click at [251, 128] on select "grams kg mg mcg lb oz" at bounding box center [265, 135] width 28 height 14
click at [118, 354] on main "Tres leches cake liquid Recipe Setup Recipe Builder Customize Label Nutrition B…" at bounding box center [244, 252] width 489 height 504
drag, startPoint x: 193, startPoint y: 157, endPoint x: 173, endPoint y: 160, distance: 20.2
click at [173, 160] on td "86.49" at bounding box center [192, 156] width 41 height 22
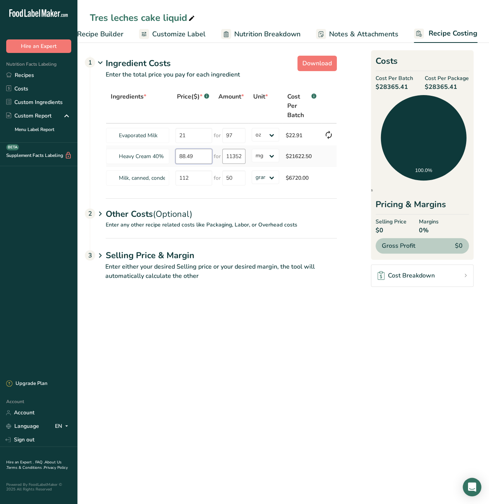
type input "88.49"
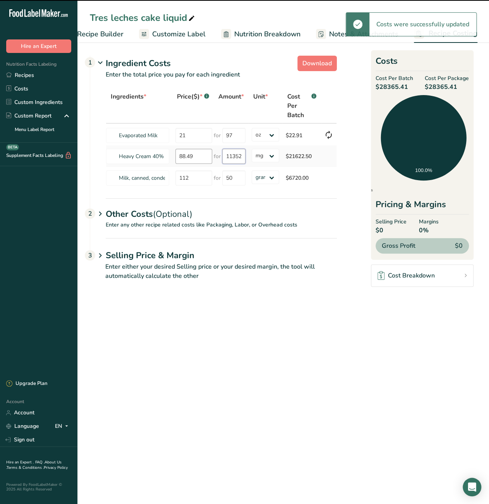
drag, startPoint x: 241, startPoint y: 156, endPoint x: 200, endPoint y: 156, distance: 41.0
click at [200, 156] on tr "Heavy Cream 40% 88.49 for 11352 grams kg mg mcg lb oz $21622.50" at bounding box center [221, 156] width 230 height 22
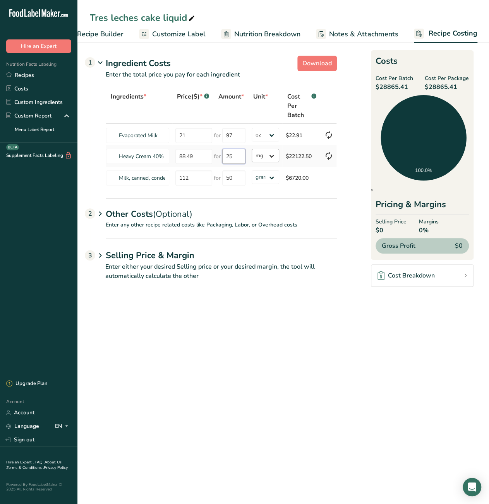
type input "25"
click at [258, 157] on div "Ingredients * Price($) * .a-a{fill:#347362;}.b-a{fill:#fff;} Amount * Unit * Co…" at bounding box center [221, 139] width 231 height 101
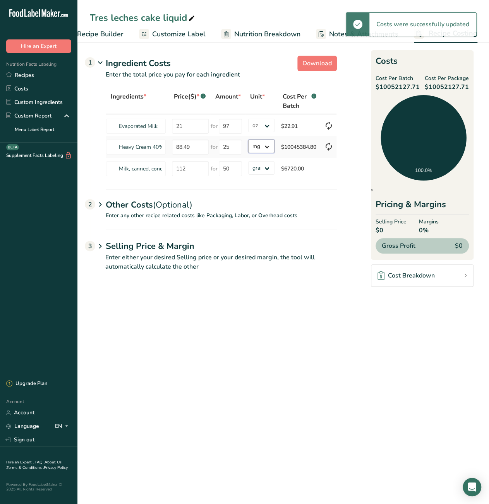
select select "12"
click at [248, 140] on select "grams kg mg mcg lb oz" at bounding box center [261, 147] width 26 height 14
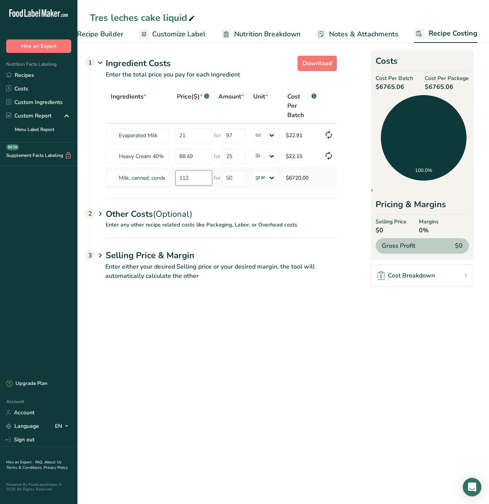
drag, startPoint x: 200, startPoint y: 177, endPoint x: 177, endPoint y: 178, distance: 22.9
click at [177, 178] on input "112" at bounding box center [193, 178] width 37 height 15
paste input "02.49"
click at [187, 181] on input "102.49" at bounding box center [193, 178] width 37 height 15
type input "106.49"
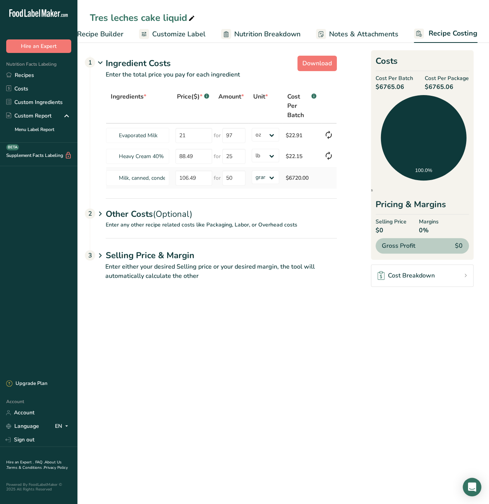
click at [246, 180] on div "Ingredients * Price($) * .a-a{fill:#347362;}.b-a{fill:#fff;} Amount * Unit * Co…" at bounding box center [221, 139] width 231 height 101
click at [258, 176] on select "grams kg mg mcg lb oz" at bounding box center [265, 178] width 28 height 14
select select "12"
click at [251, 171] on select "grams kg mg mcg lb oz" at bounding box center [265, 178] width 28 height 14
click at [132, 422] on main "Tres leches cake liquid Recipe Setup Recipe Builder Customize Label Nutrition B…" at bounding box center [244, 252] width 489 height 504
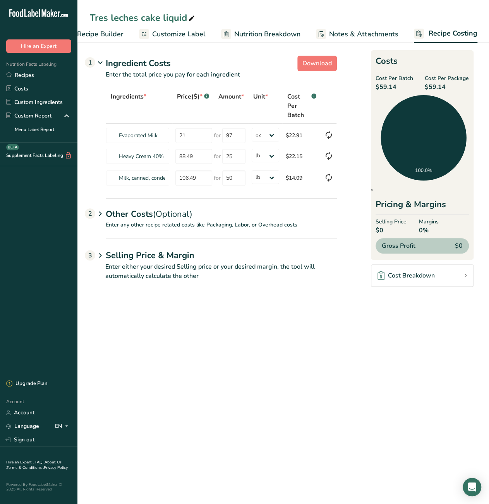
click at [94, 38] on span "Recipe Builder" at bounding box center [100, 34] width 46 height 10
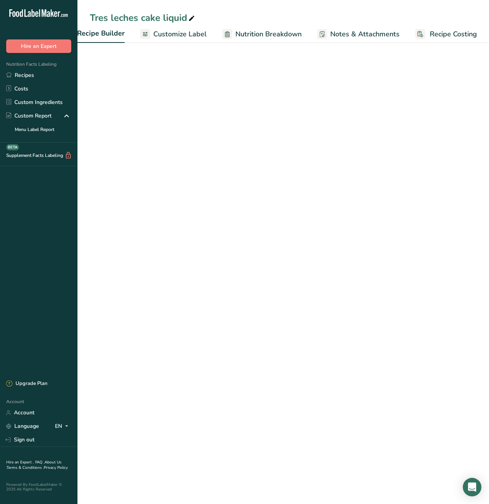
scroll to position [0, 75]
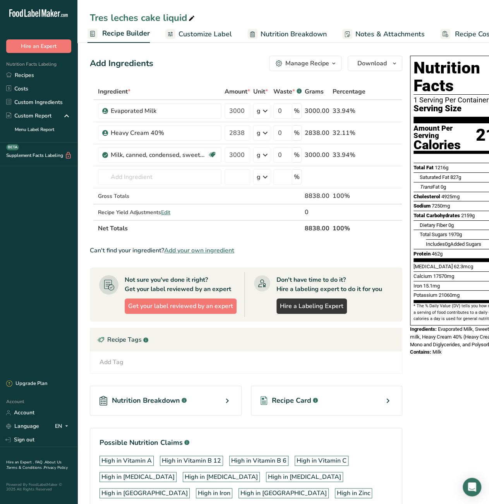
drag, startPoint x: 305, startPoint y: 227, endPoint x: 318, endPoint y: 227, distance: 13.2
click at [318, 227] on th "8838.00" at bounding box center [317, 228] width 28 height 16
copy th "8838"
click at [51, 73] on link "Recipes" at bounding box center [38, 75] width 77 height 14
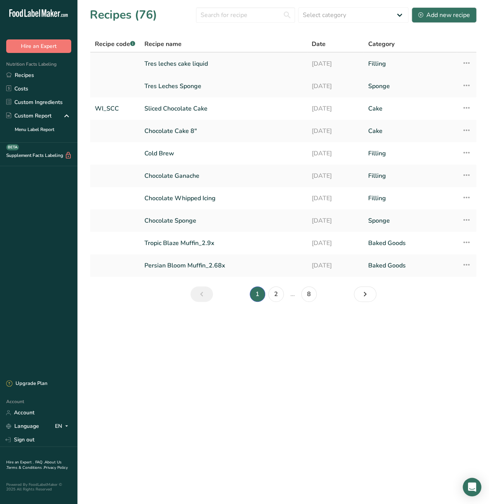
click at [182, 61] on link "Tres leches cake liquid" at bounding box center [223, 64] width 158 height 16
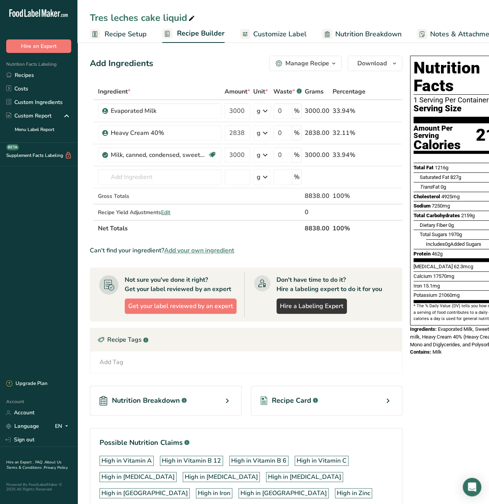
click at [111, 38] on span "Recipe Setup" at bounding box center [125, 34] width 42 height 10
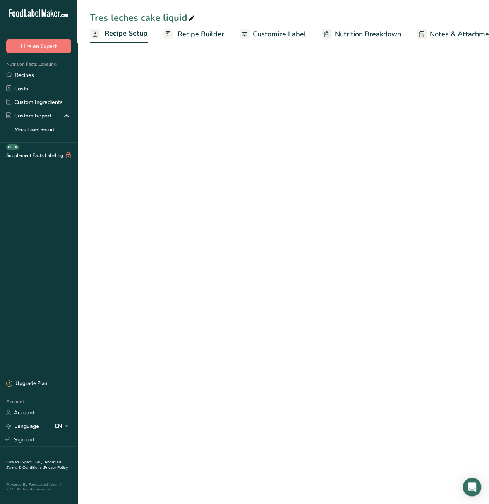
scroll to position [0, 3]
select select "22"
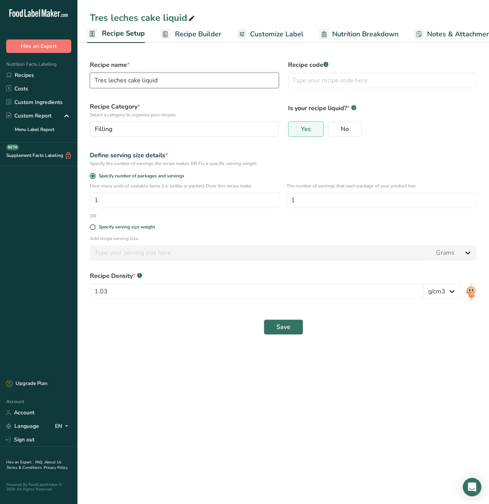
click at [108, 82] on input "Tres leches cake liquid" at bounding box center [184, 80] width 189 height 15
click at [131, 80] on input "Tres Leches cake liquid" at bounding box center [184, 80] width 189 height 15
click at [145, 81] on input "Tres Leches Cake liquid" at bounding box center [184, 80] width 189 height 15
type input "Tres Leches Cake Liquid"
click at [273, 324] on button "Save" at bounding box center [282, 327] width 39 height 15
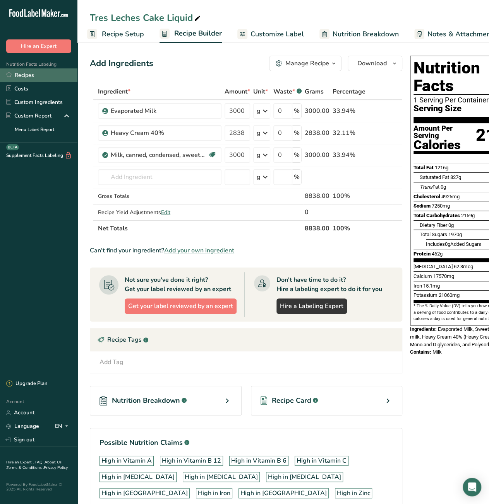
click at [47, 75] on link "Recipes" at bounding box center [38, 75] width 77 height 14
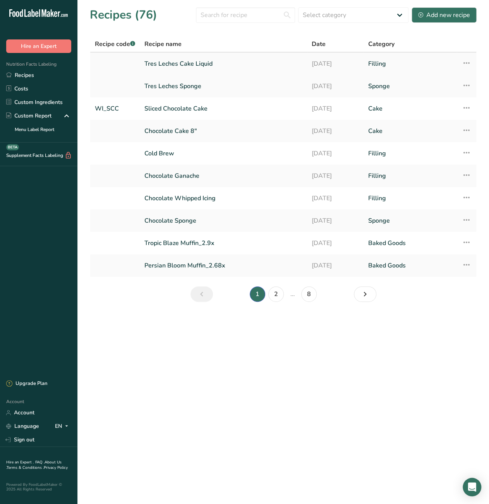
click at [468, 63] on icon at bounding box center [465, 63] width 9 height 14
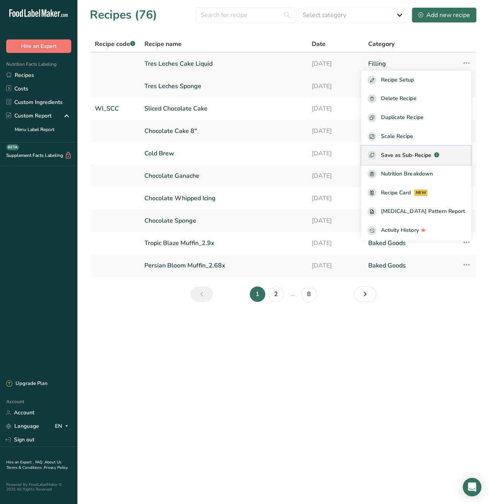
click at [412, 155] on span "Save as Sub-Recipe" at bounding box center [406, 155] width 50 height 8
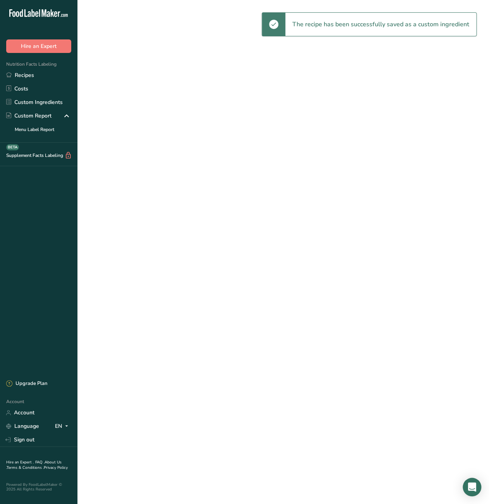
select select "30"
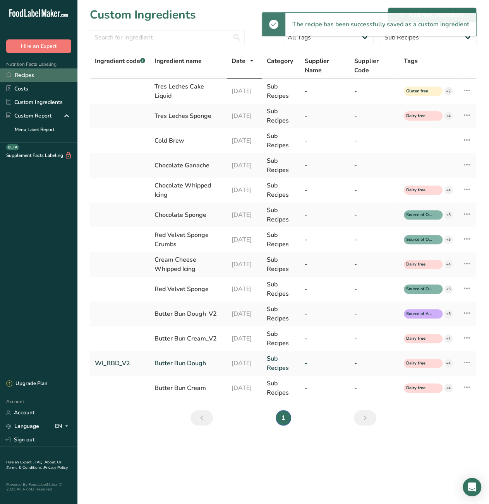
click at [38, 72] on link "Recipes" at bounding box center [38, 75] width 77 height 14
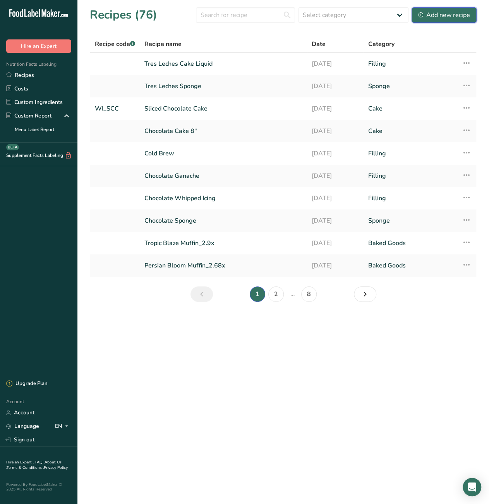
click at [442, 14] on div "Add new recipe" at bounding box center [444, 14] width 52 height 9
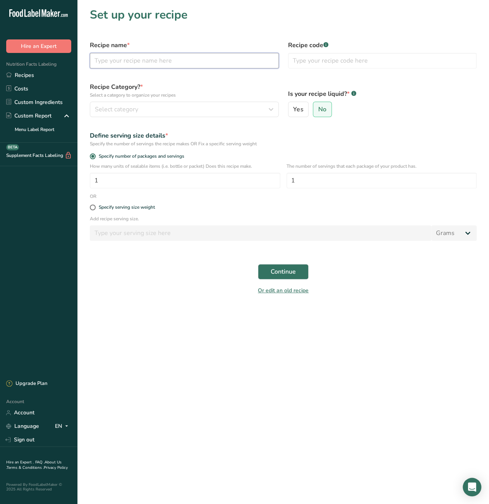
click at [150, 59] on input "text" at bounding box center [184, 60] width 189 height 15
drag, startPoint x: 155, startPoint y: 63, endPoint x: 177, endPoint y: 63, distance: 22.4
click at [177, 63] on input "Tres leches cake liquid" at bounding box center [184, 60] width 189 height 15
click at [128, 62] on input "Tres leches cake" at bounding box center [184, 60] width 189 height 15
click at [108, 62] on input "Tres leches Cake" at bounding box center [184, 60] width 189 height 15
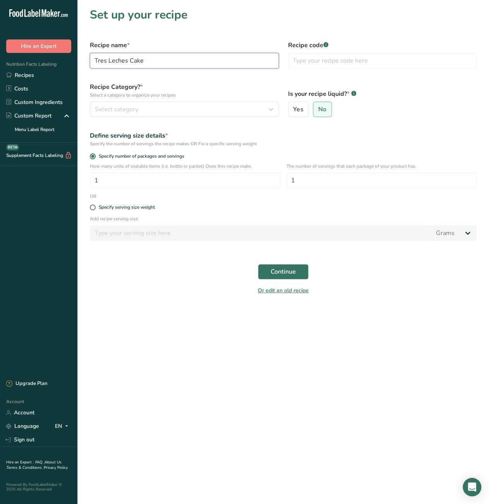
click at [205, 63] on input "Tres Leches Cake" at bounding box center [184, 60] width 189 height 15
type input "Tres Leches Cake Tray"
click at [166, 107] on div "Select category" at bounding box center [182, 109] width 174 height 9
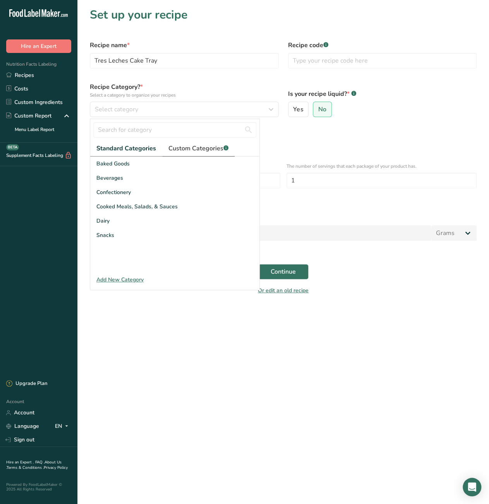
click at [200, 150] on span "Custom Categories .a-a{fill:#347362;}.b-a{fill:#fff;}" at bounding box center [198, 148] width 60 height 9
click at [137, 163] on div "Cake" at bounding box center [174, 164] width 169 height 14
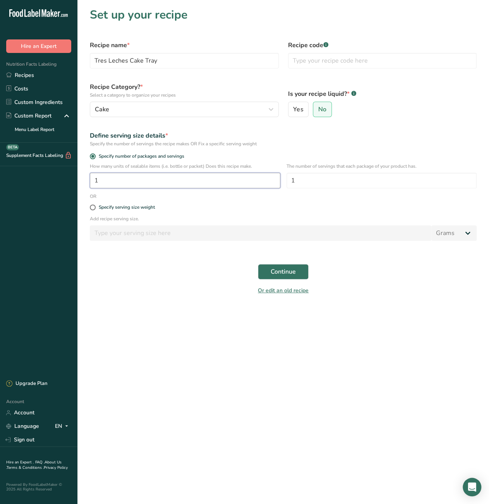
click at [124, 181] on input "1" at bounding box center [185, 180] width 190 height 15
type input "10"
click at [360, 219] on p "Add recipe serving size." at bounding box center [283, 218] width 386 height 7
click at [286, 272] on span "Continue" at bounding box center [282, 271] width 25 height 9
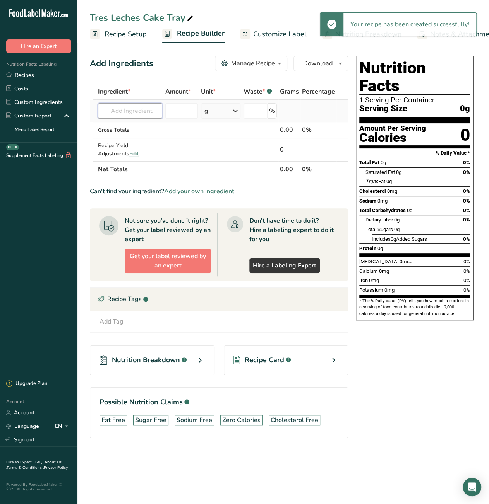
click at [130, 108] on input "text" at bounding box center [130, 110] width 64 height 15
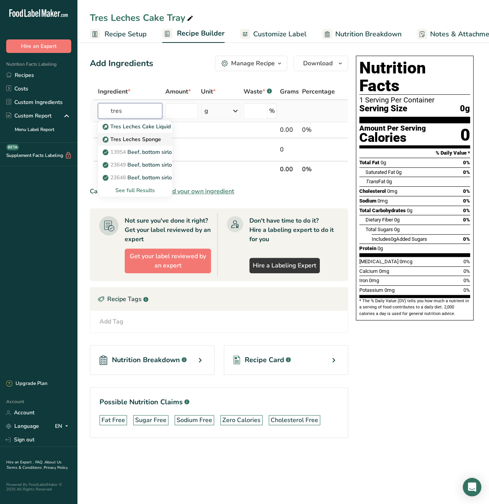
type input "tres"
click at [140, 137] on p "Tres Leches Sponge" at bounding box center [132, 139] width 57 height 8
type input "Tres Leches Sponge"
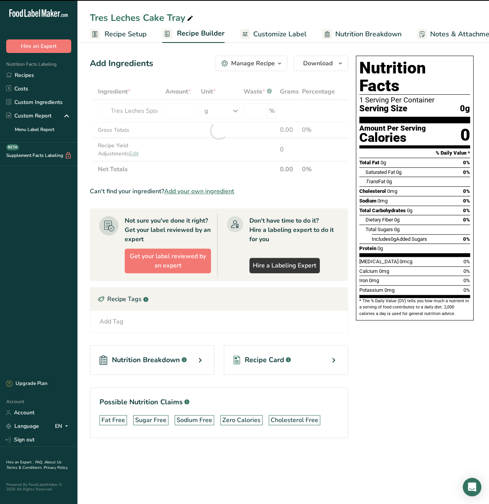
type input "0"
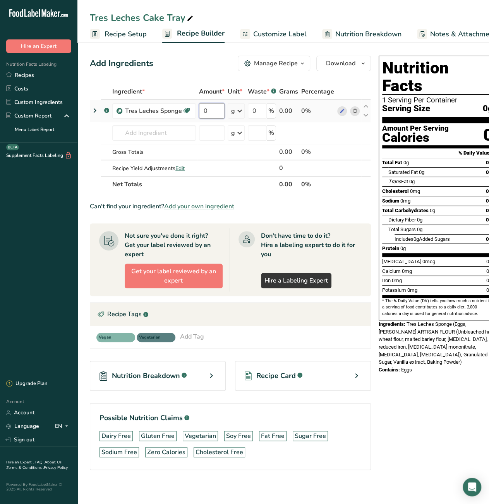
click at [205, 107] on input "0" at bounding box center [212, 110] width 26 height 15
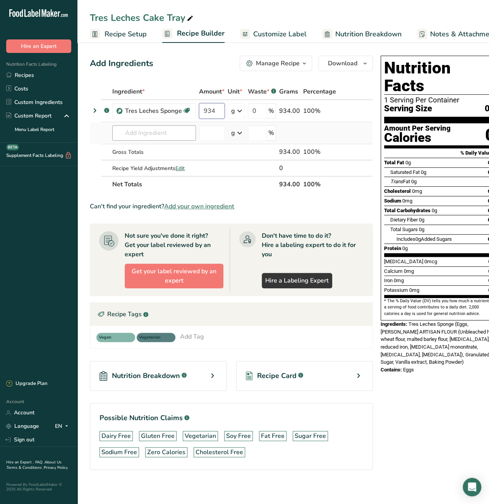
type input "934"
click at [172, 131] on div "Ingredient * Amount * Unit * Waste * .a-a{fill:#347362;}.b-a{fill:#fff;} Grams …" at bounding box center [231, 138] width 283 height 109
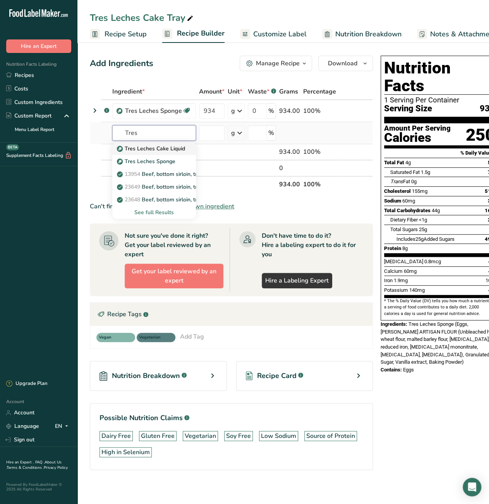
type input "Tres"
click at [162, 150] on p "Tres Leches Cake Liquid" at bounding box center [151, 149] width 67 height 8
type input "Tres Leches Cake Liquid"
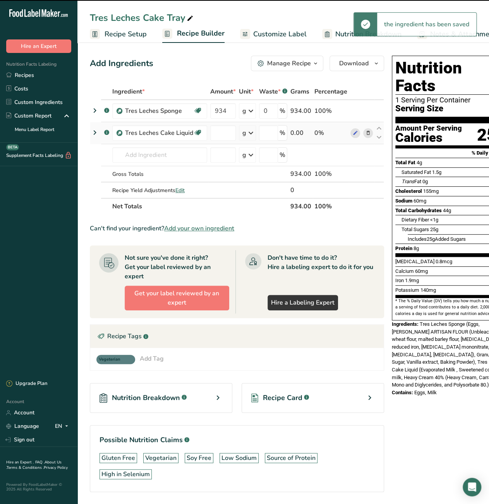
type input "0"
click at [213, 133] on input "0" at bounding box center [223, 132] width 26 height 15
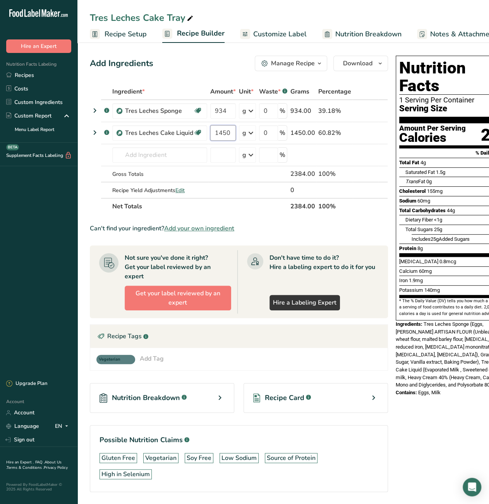
type input "1450"
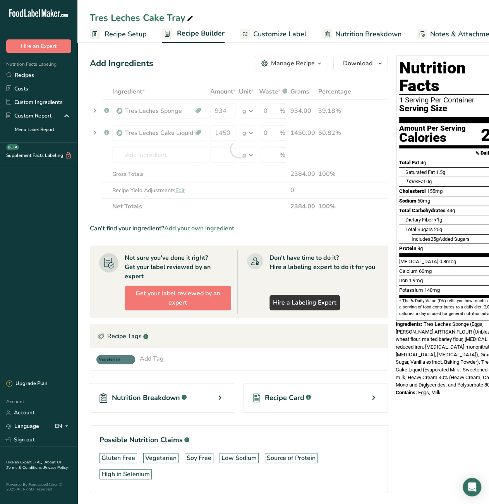
click at [295, 232] on div "Can't find your ingredient? Add your own ingredient" at bounding box center [239, 228] width 298 height 9
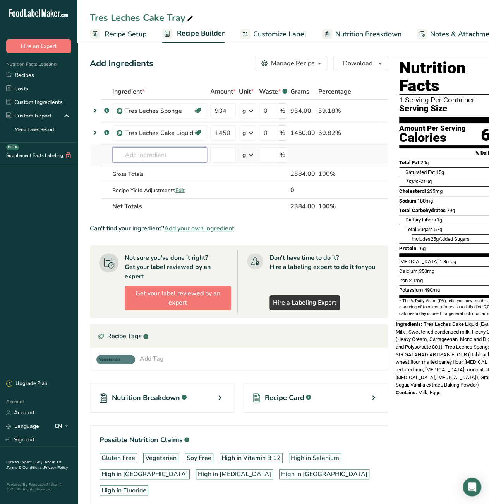
click at [140, 161] on input "text" at bounding box center [159, 154] width 95 height 15
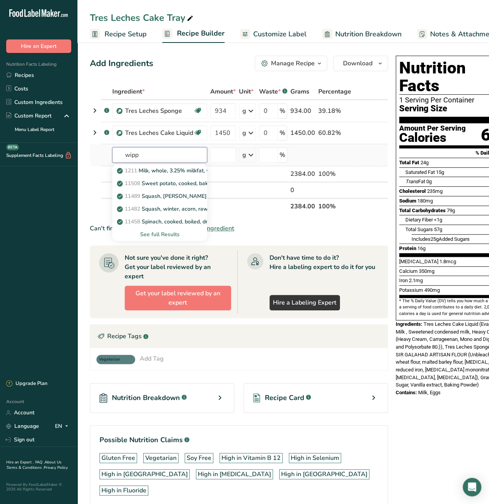
type input "wippi"
drag, startPoint x: 141, startPoint y: 157, endPoint x: 116, endPoint y: 157, distance: 24.8
click at [116, 157] on input "wippi" at bounding box center [159, 154] width 95 height 15
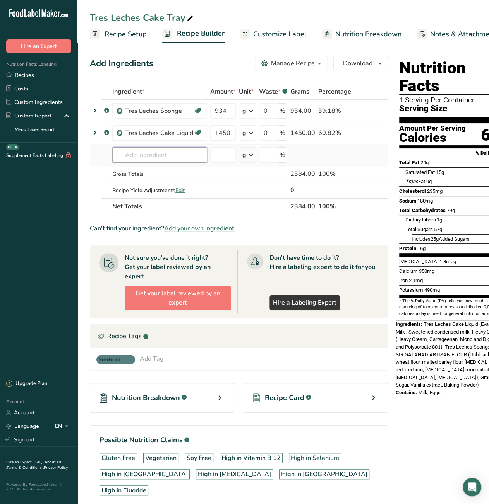
click at [137, 161] on input "text" at bounding box center [159, 154] width 95 height 15
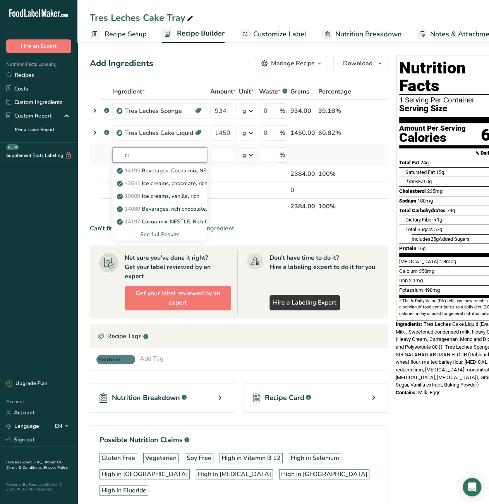
type input "r"
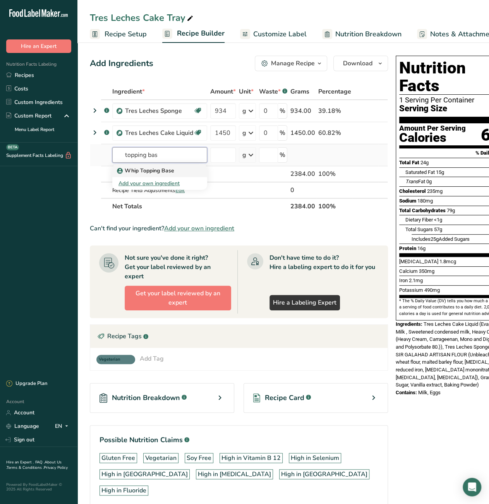
type input "topping bas"
click at [147, 175] on link "Whip Topping Base" at bounding box center [159, 170] width 95 height 13
type input "Whip Topping Base"
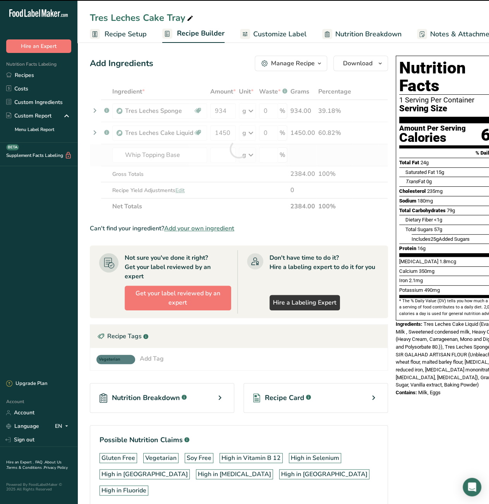
type input "0"
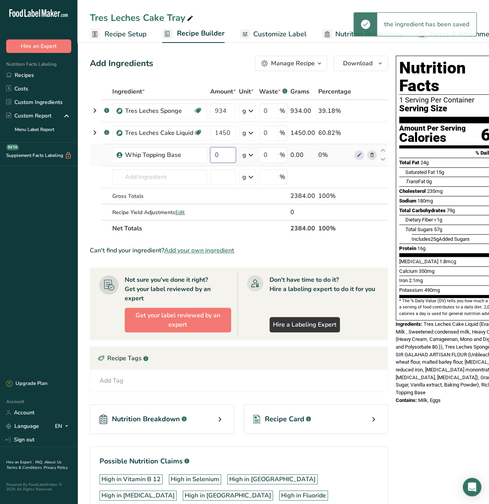
click at [217, 154] on input "0" at bounding box center [223, 154] width 26 height 15
type input "200"
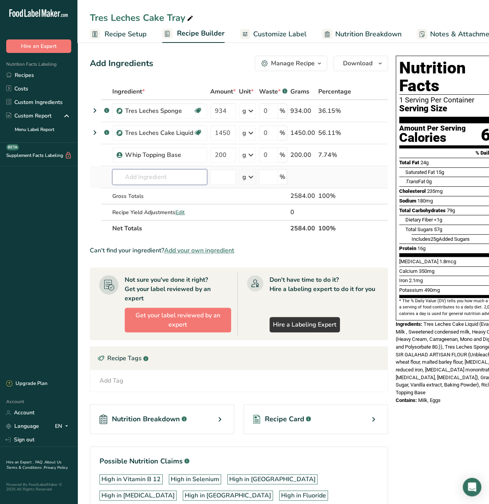
click at [167, 177] on div "Ingredient * Amount * Unit * Waste * .a-a{fill:#347362;}.b-a{fill:#fff;} Grams …" at bounding box center [239, 160] width 298 height 153
click at [200, 181] on input "text" at bounding box center [159, 176] width 95 height 15
paste input "Dulce de Leche"
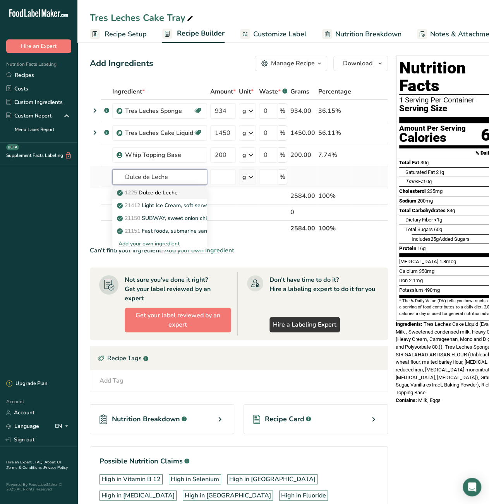
type input "Dulce de Leche"
click at [140, 189] on p "1225 Dulce de Leche" at bounding box center [147, 193] width 59 height 8
type input "Dulce de Leche"
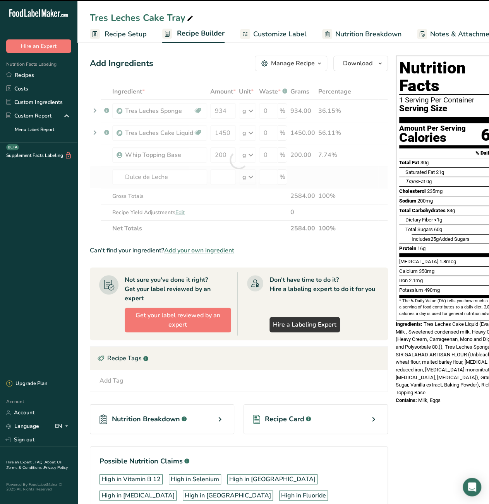
type input "0"
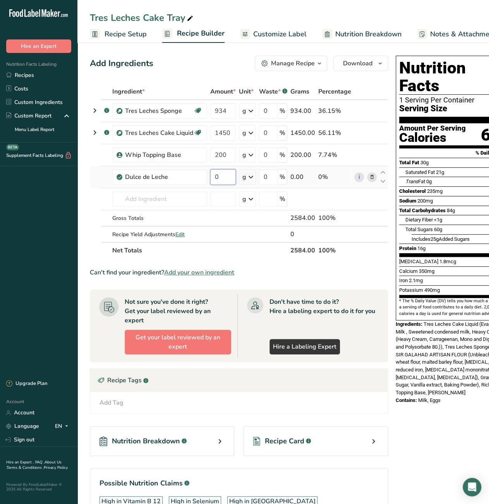
drag, startPoint x: 217, startPoint y: 181, endPoint x: 210, endPoint y: 180, distance: 7.1
click at [210, 180] on input "0" at bounding box center [223, 176] width 26 height 15
type input "10"
click at [366, 274] on div "Can't find your ingredient? Add your own ingredient" at bounding box center [239, 272] width 298 height 9
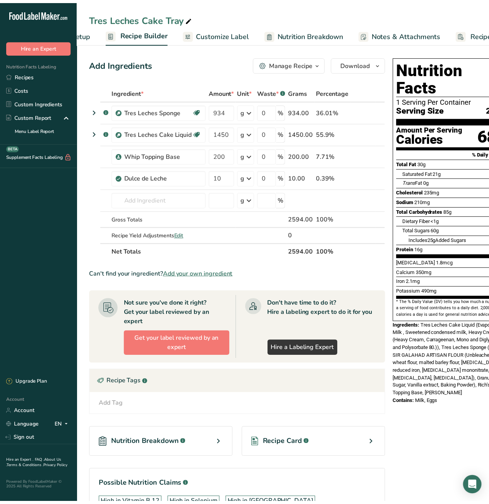
scroll to position [0, 96]
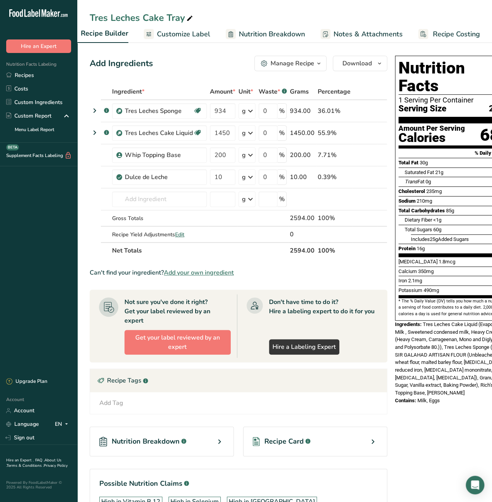
click at [458, 33] on span "Recipe Costing" at bounding box center [456, 34] width 47 height 10
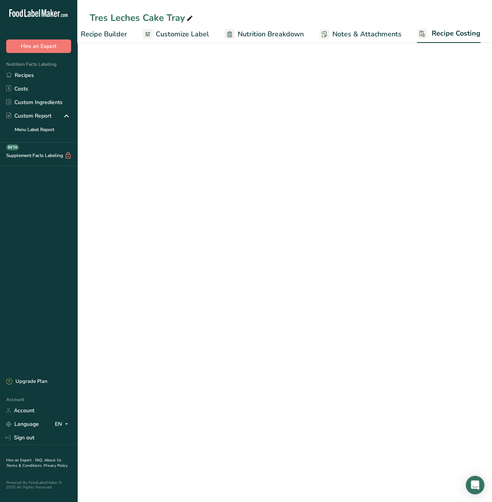
select select "12"
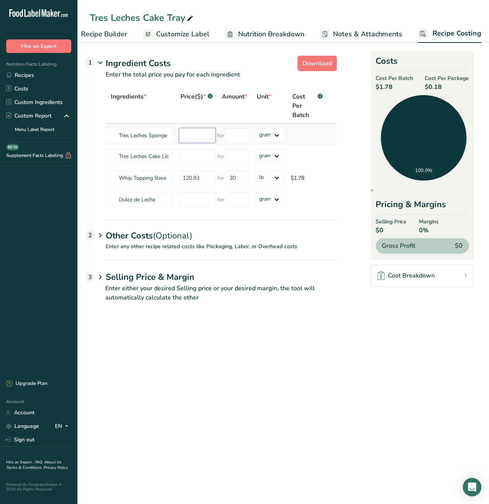
click at [195, 137] on input "number" at bounding box center [197, 135] width 37 height 15
type input "18.54"
click at [239, 132] on input "number" at bounding box center [237, 135] width 23 height 15
type input "11300"
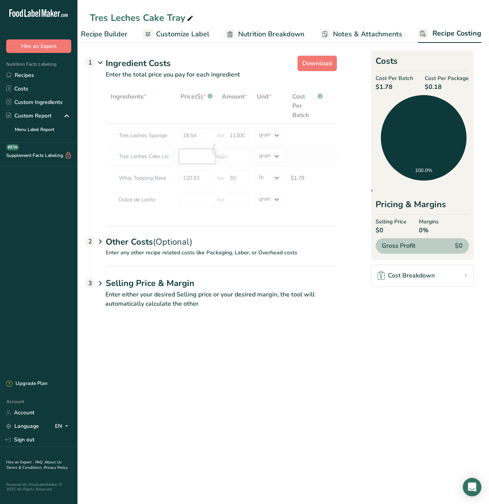
click at [200, 154] on div "Ingredients * Price($) * .a-a{fill:#347362;}.b-a{fill:#fff;} Amount * Unit * Co…" at bounding box center [221, 150] width 231 height 122
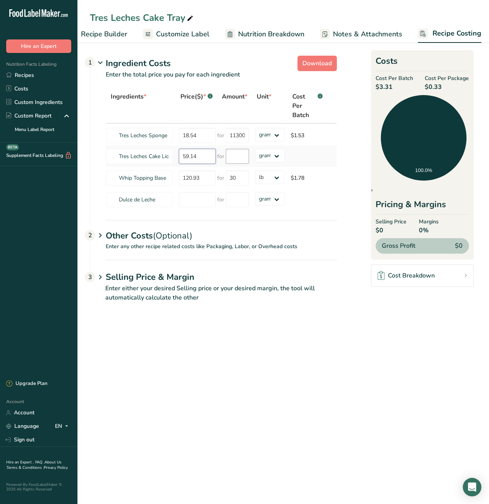
type input "59.14"
click at [233, 159] on input "number" at bounding box center [237, 156] width 23 height 15
type input "8838"
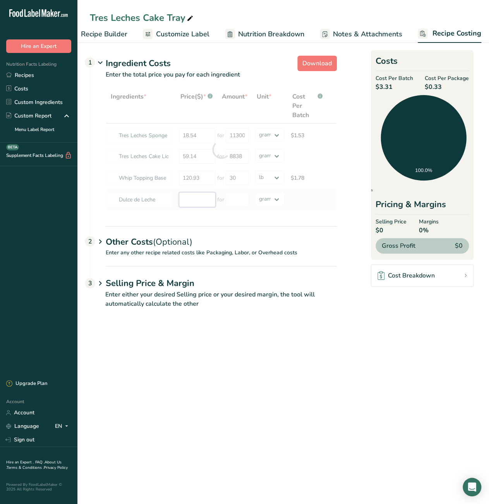
click at [189, 200] on div "Ingredients * Price($) * .a-a{fill:#347362;}.b-a{fill:#fff;} Amount * Unit * Co…" at bounding box center [221, 150] width 231 height 122
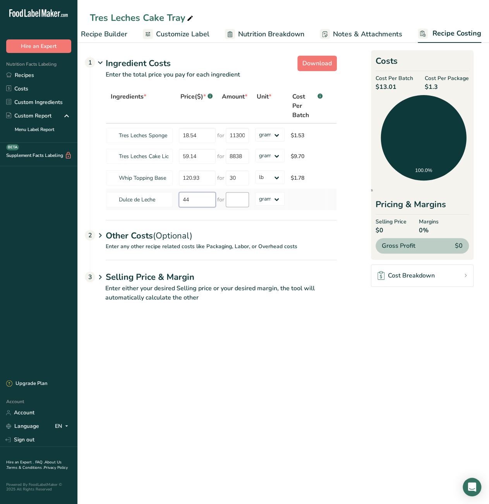
type input "44"
click at [232, 200] on input "number" at bounding box center [237, 199] width 23 height 15
type input "11"
click at [257, 203] on div "Ingredients * Price($) * .a-a{fill:#347362;}.b-a{fill:#fff;} Amount * Unit * Co…" at bounding box center [221, 150] width 231 height 122
select select "12"
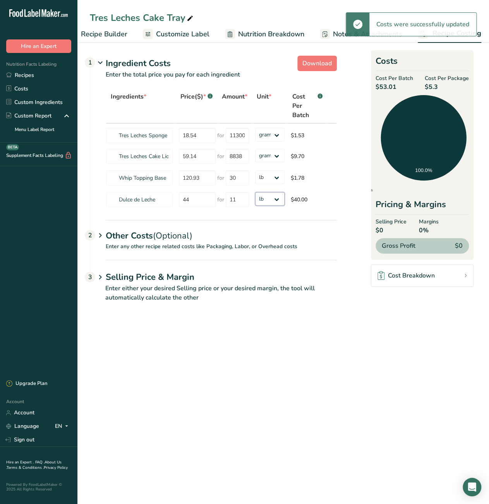
drag, startPoint x: 257, startPoint y: 203, endPoint x: 257, endPoint y: 348, distance: 145.4
click at [255, 192] on select "grams kg mg mcg lb oz" at bounding box center [269, 199] width 29 height 14
click at [257, 348] on main "Tres Leches Cake Tray Recipe Setup Recipe Builder Customize Label Nutrition Bre…" at bounding box center [244, 252] width 489 height 504
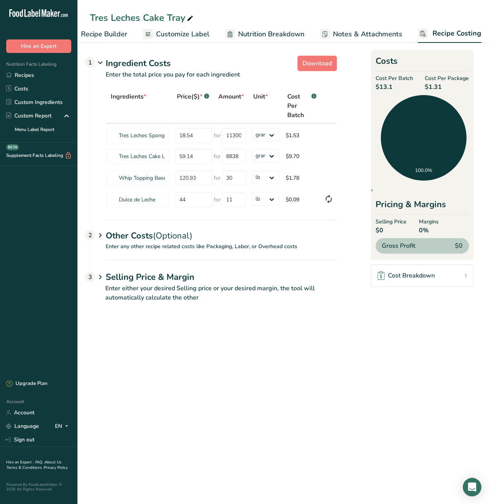
click at [363, 391] on main "Tres Leches Cake Tray Recipe Setup Recipe Builder Customize Label Nutrition Bre…" at bounding box center [244, 252] width 489 height 504
click at [29, 78] on link "Recipes" at bounding box center [38, 75] width 77 height 14
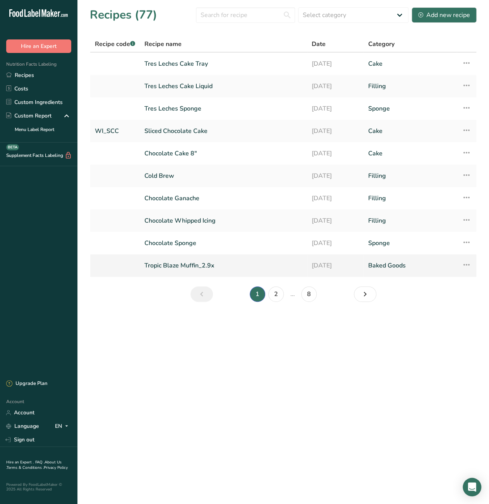
click at [197, 264] on link "Tropic Blaze Muffin_2.9x" at bounding box center [223, 266] width 158 height 16
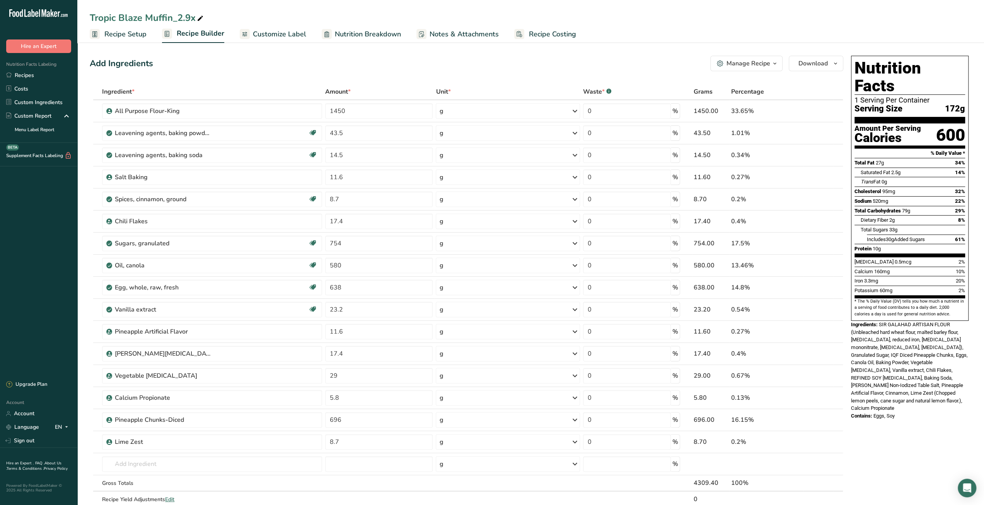
click at [557, 37] on span "Recipe Costing" at bounding box center [552, 34] width 47 height 10
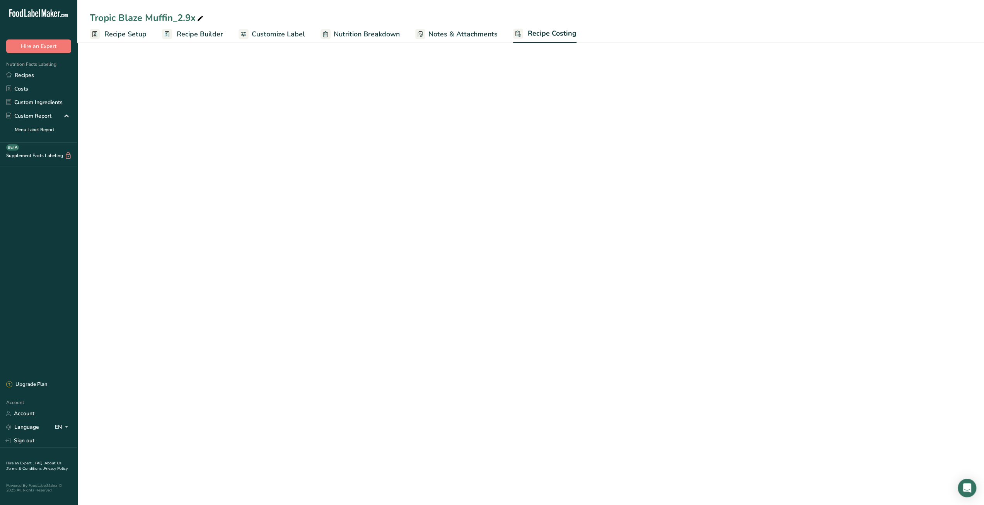
select select "12"
select select "5"
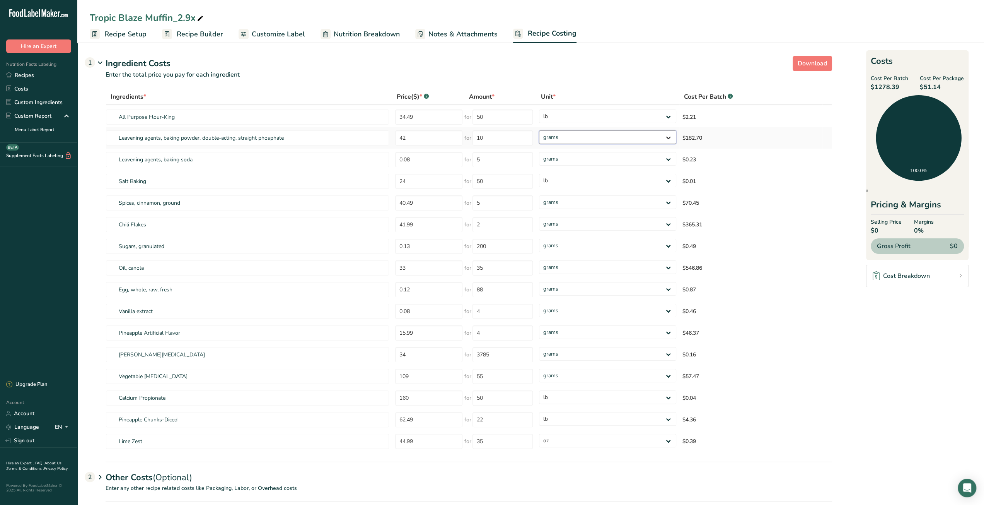
click at [575, 134] on select "grams kg mg mcg lb oz" at bounding box center [607, 137] width 137 height 14
select select "12"
click at [539, 130] on select "grams kg mg mcg lb oz" at bounding box center [607, 137] width 137 height 14
click at [904, 366] on section "Download Ingredient Costs 1 Enter the total price you pay for each ingredient I…" at bounding box center [531, 298] width 882 height 491
click at [596, 225] on select "grams kg mg mcg lb oz" at bounding box center [604, 224] width 136 height 14
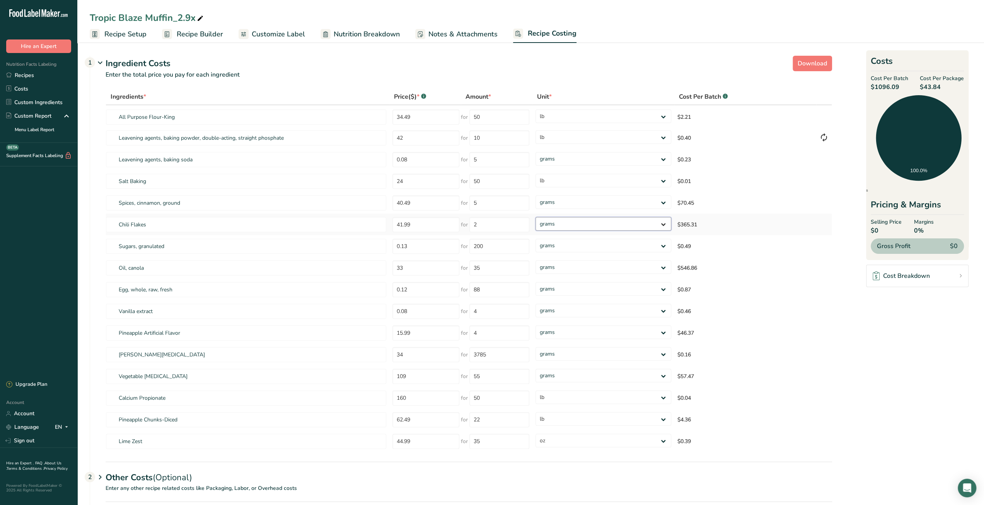
select select "12"
click at [536, 217] on select "grams kg mg mcg lb oz" at bounding box center [604, 224] width 136 height 14
click at [891, 330] on section "Download Ingredient Costs 1 Enter the total price you pay for each ingredient I…" at bounding box center [531, 298] width 882 height 491
click at [596, 268] on select "grams kg mg mcg lb oz" at bounding box center [604, 267] width 136 height 14
select select "12"
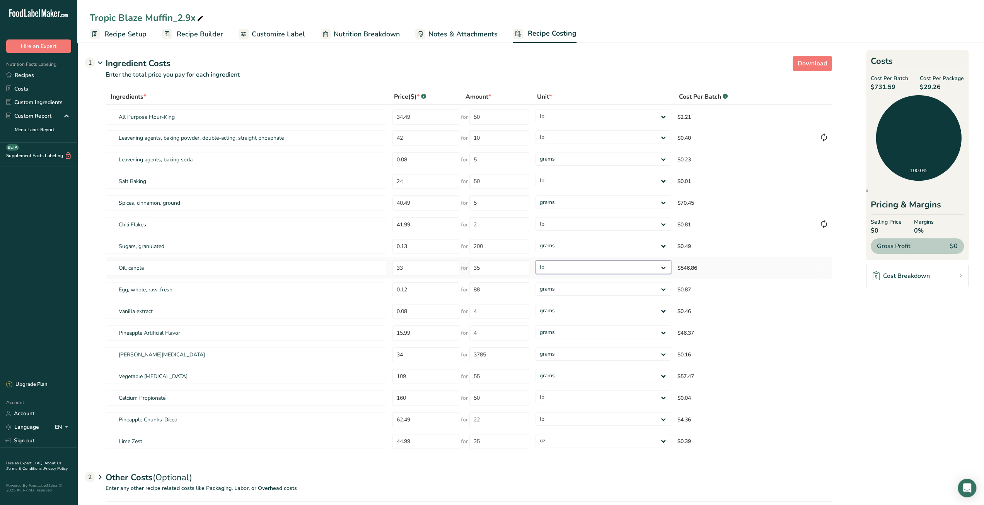
click at [536, 260] on select "grams kg mg mcg lb oz" at bounding box center [604, 267] width 136 height 14
click at [918, 369] on section "Download Ingredient Costs 1 Enter the total price you pay for each ingredient I…" at bounding box center [531, 298] width 882 height 491
click at [617, 378] on select "grams kg mg mcg lb oz" at bounding box center [604, 376] width 136 height 14
select select "12"
click at [536, 369] on select "grams kg mg mcg lb oz" at bounding box center [604, 376] width 136 height 14
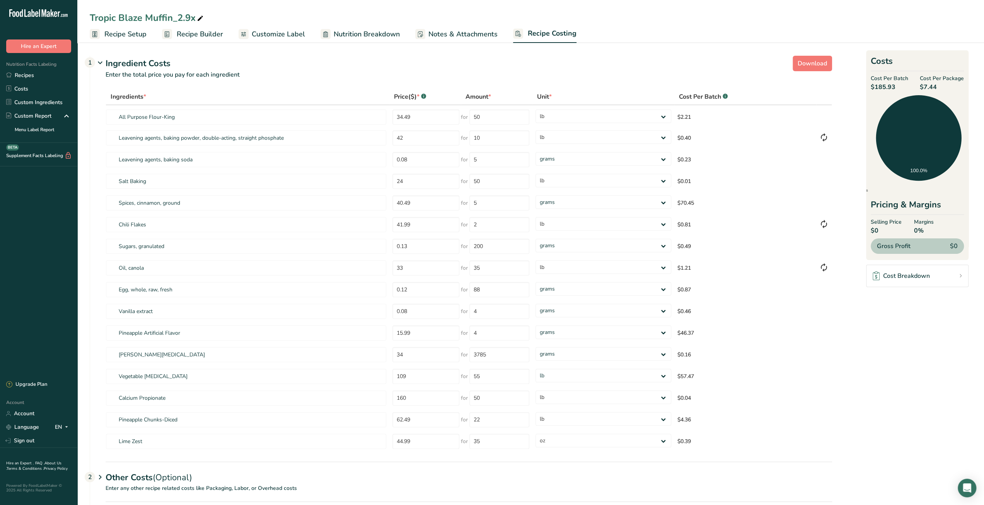
click at [918, 383] on section "Download Ingredient Costs 1 Enter the total price you pay for each ingredient I…" at bounding box center [531, 298] width 882 height 491
click at [615, 327] on select "grams kg mg mcg lb oz" at bounding box center [604, 332] width 136 height 14
select select "12"
click at [536, 325] on select "grams kg mg mcg lb oz" at bounding box center [604, 332] width 136 height 14
click at [877, 385] on section "Download Ingredient Costs 1 Enter the total price you pay for each ingredient I…" at bounding box center [531, 298] width 882 height 491
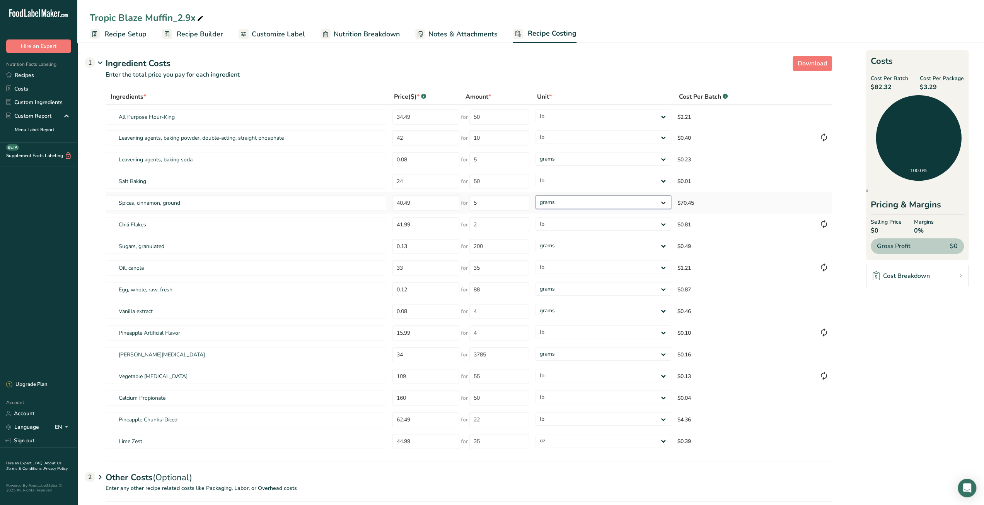
click at [562, 206] on select "grams kg mg mcg lb oz" at bounding box center [604, 202] width 136 height 14
select select "12"
click at [536, 195] on select "grams kg mg mcg lb oz" at bounding box center [604, 202] width 136 height 14
click at [950, 379] on section "Download Ingredient Costs 1 Enter the total price you pay for each ingredient I…" at bounding box center [531, 298] width 882 height 491
drag, startPoint x: 925, startPoint y: 89, endPoint x: 947, endPoint y: 87, distance: 22.5
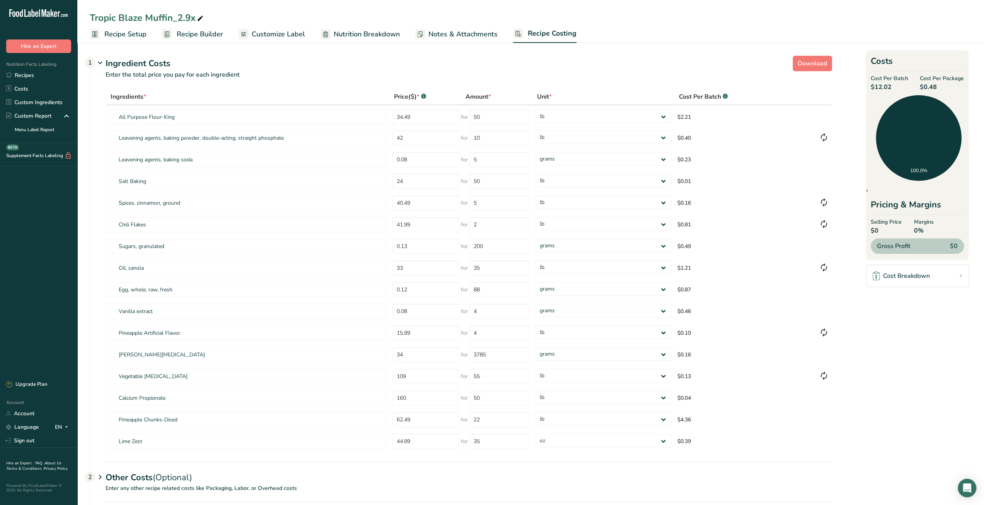
click at [947, 87] on span "$0.48" at bounding box center [942, 86] width 44 height 9
click at [975, 303] on section "Download Ingredient Costs 1 Enter the total price you pay for each ingredient I…" at bounding box center [530, 298] width 907 height 516
click at [43, 72] on link "Recipes" at bounding box center [38, 75] width 77 height 14
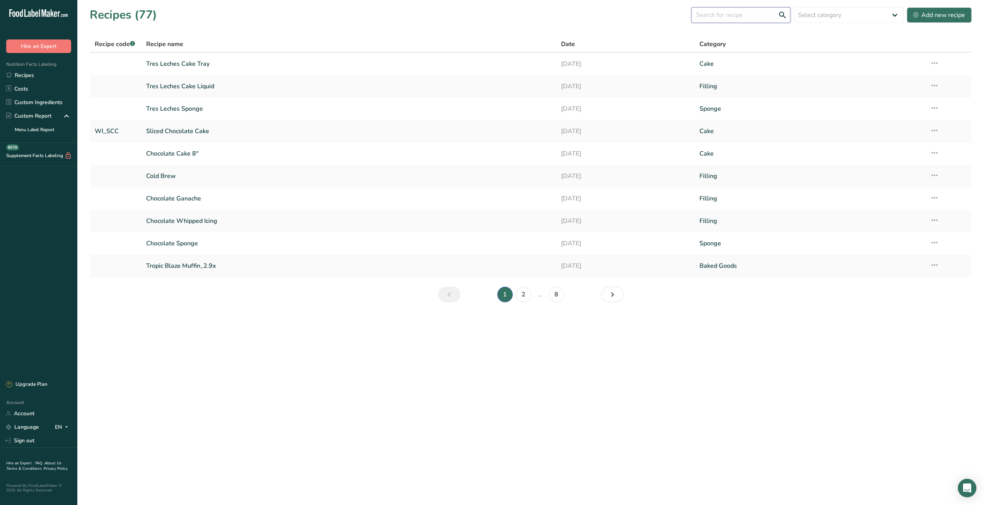
click at [730, 16] on input "text" at bounding box center [741, 14] width 99 height 15
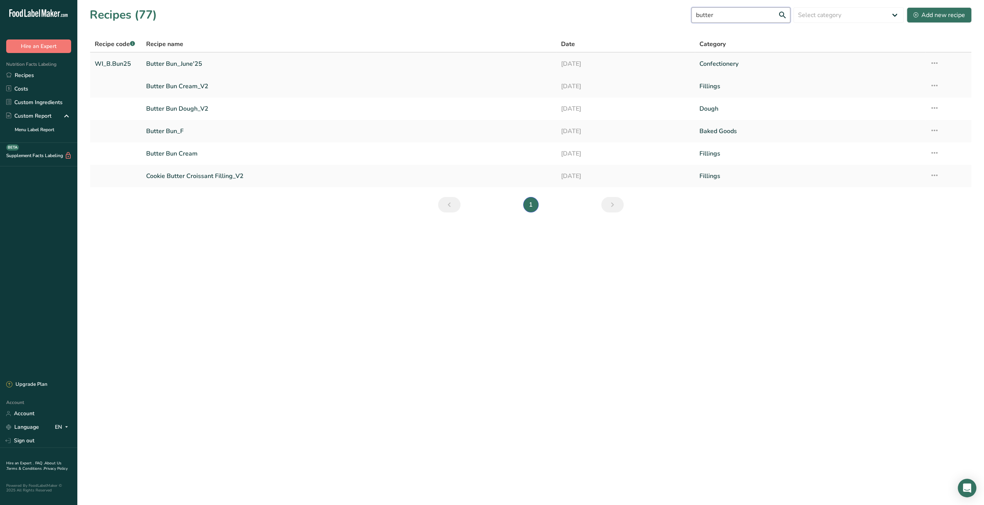
type input "butter"
click at [192, 64] on link "Butter Bun_June'25" at bounding box center [349, 64] width 406 height 16
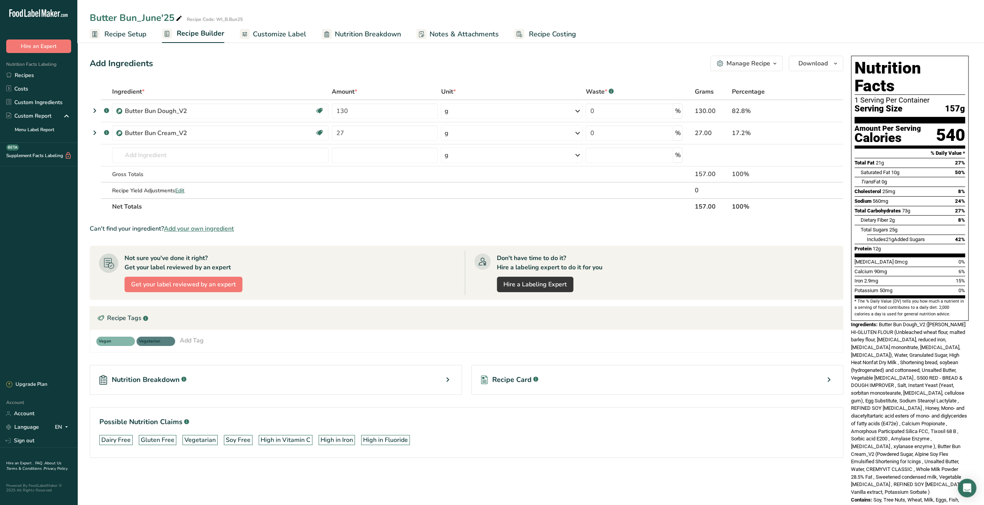
click at [540, 36] on span "Recipe Costing" at bounding box center [552, 34] width 47 height 10
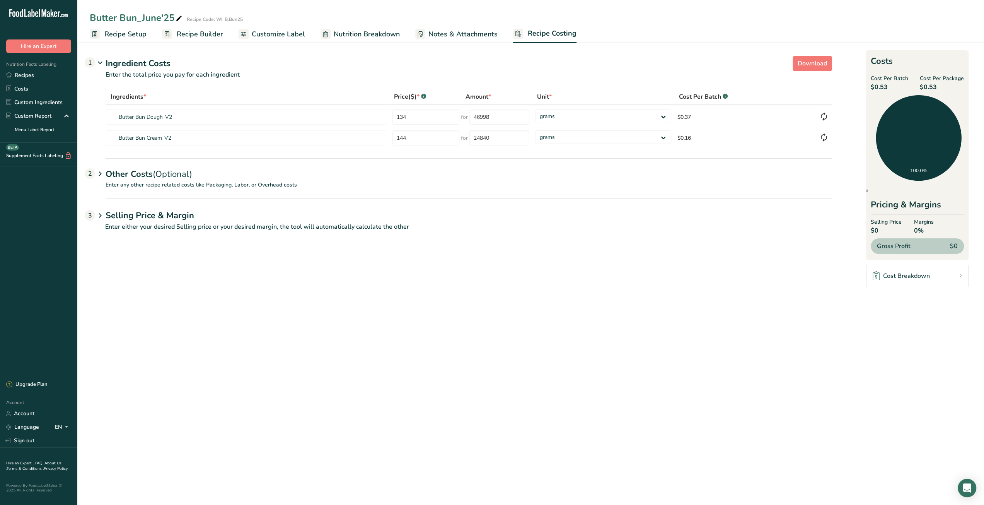
drag, startPoint x: 930, startPoint y: 87, endPoint x: 940, endPoint y: 85, distance: 10.1
click at [940, 85] on span "$0.53" at bounding box center [942, 86] width 44 height 9
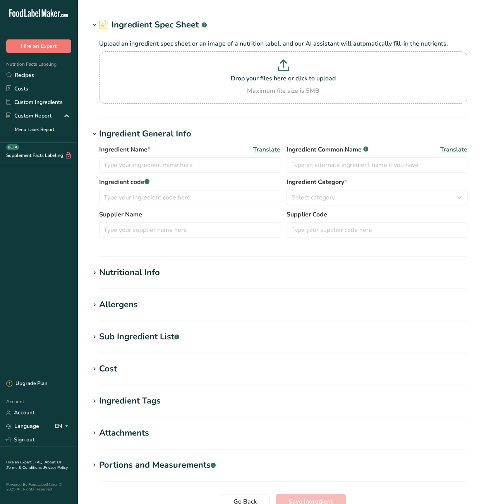
type input "Double Dark Chocolate Cake Mix"
type input "Pillsbury Bakers' Plus Double Dark Chocolate Cake Mix"
type input "[PERSON_NAME] Sons"
type input "Pillsbury Bakers' Plus"
